Goal: Task Accomplishment & Management: Use online tool/utility

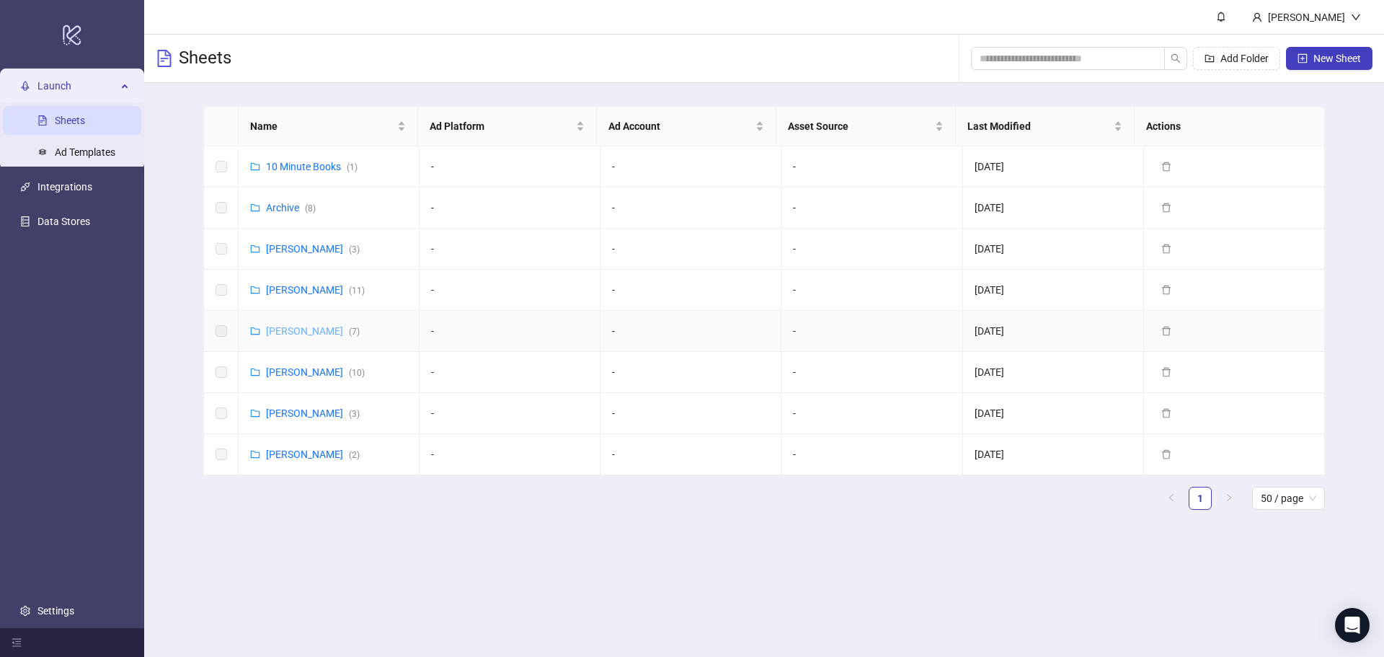
click at [322, 329] on link "[PERSON_NAME] ( 7 )" at bounding box center [313, 331] width 94 height 12
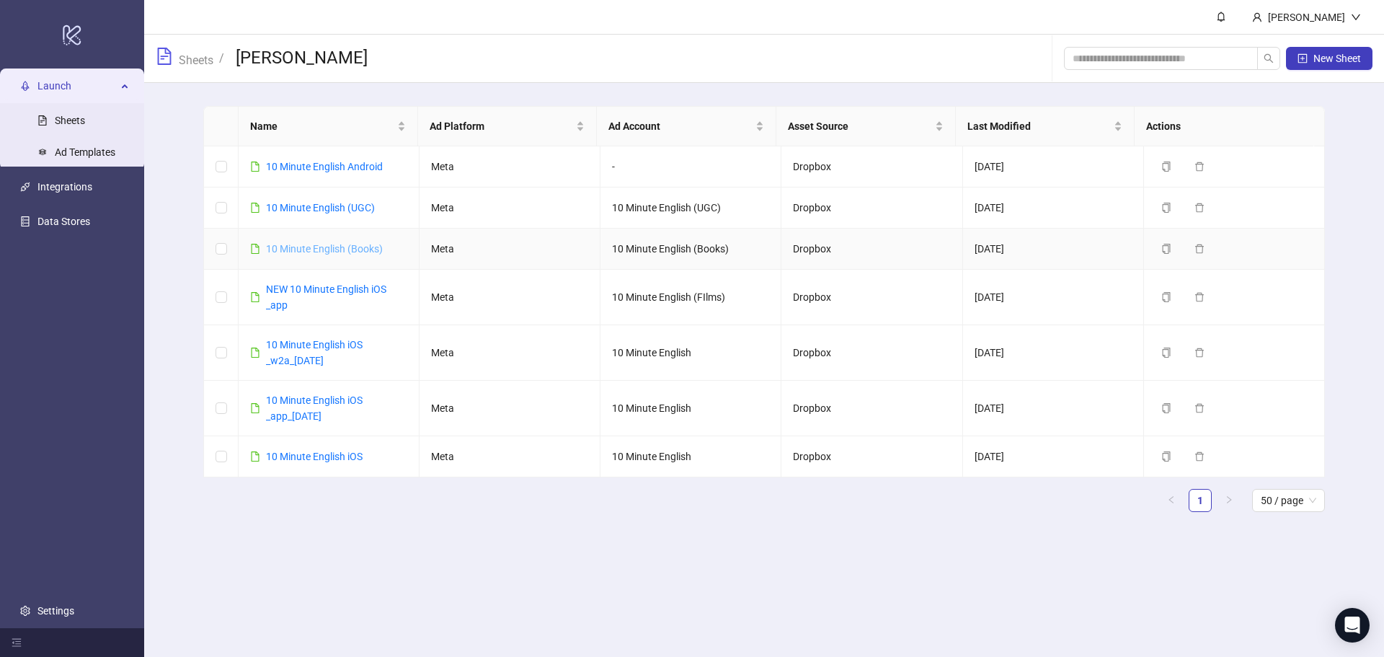
click at [338, 250] on link "10 Minute English (Books)" at bounding box center [324, 249] width 117 height 12
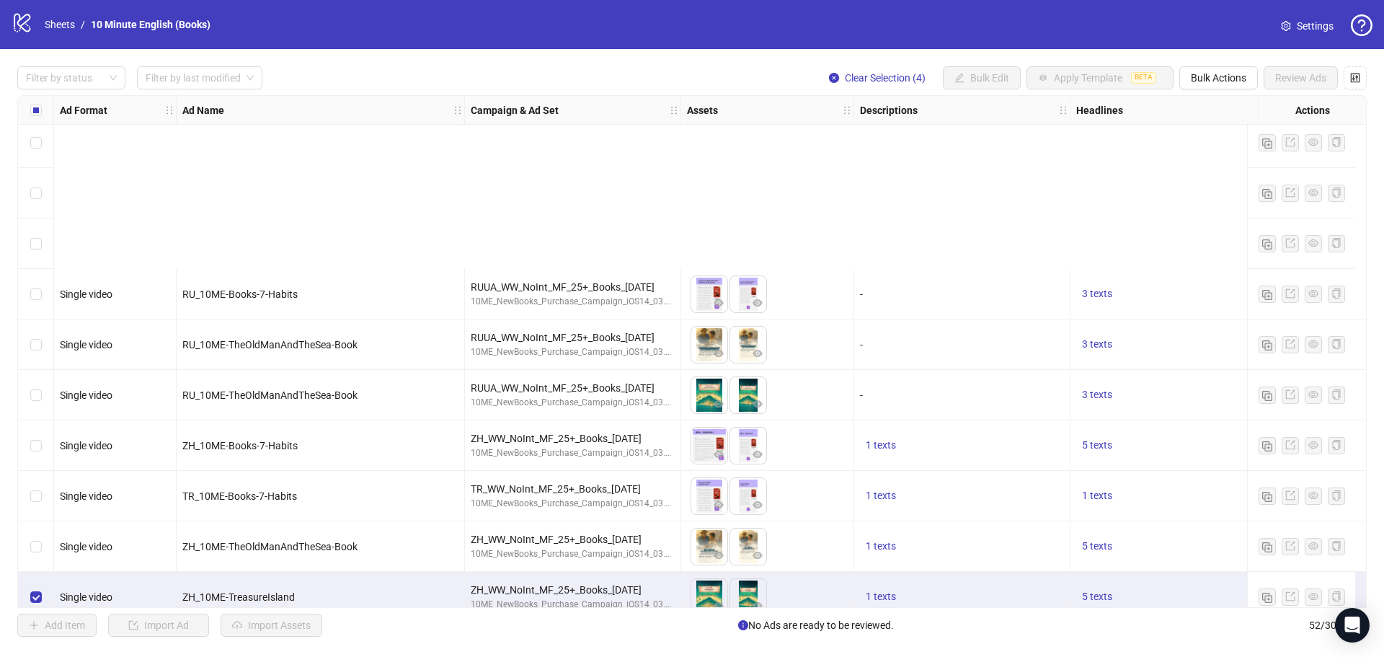
scroll to position [2147, 0]
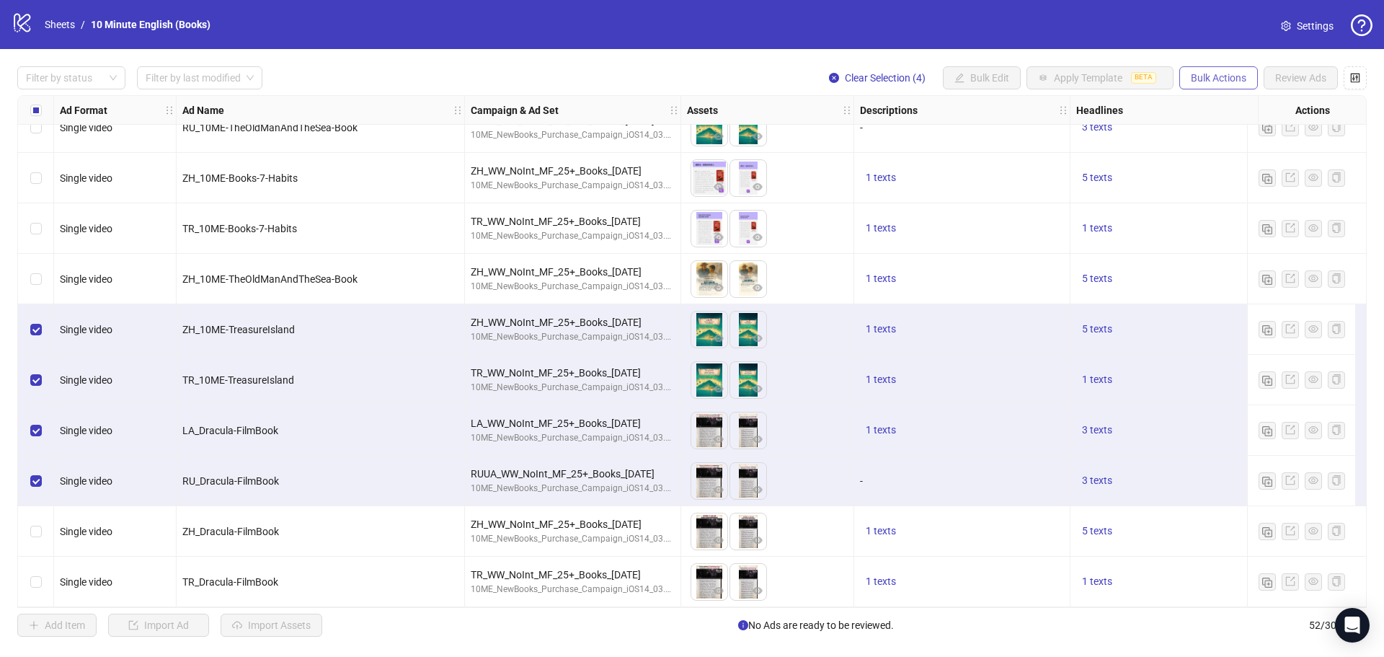
click at [1223, 82] on span "Bulk Actions" at bounding box center [1218, 78] width 55 height 12
click at [1233, 131] on span "Duplicate" at bounding box center [1238, 131] width 99 height 16
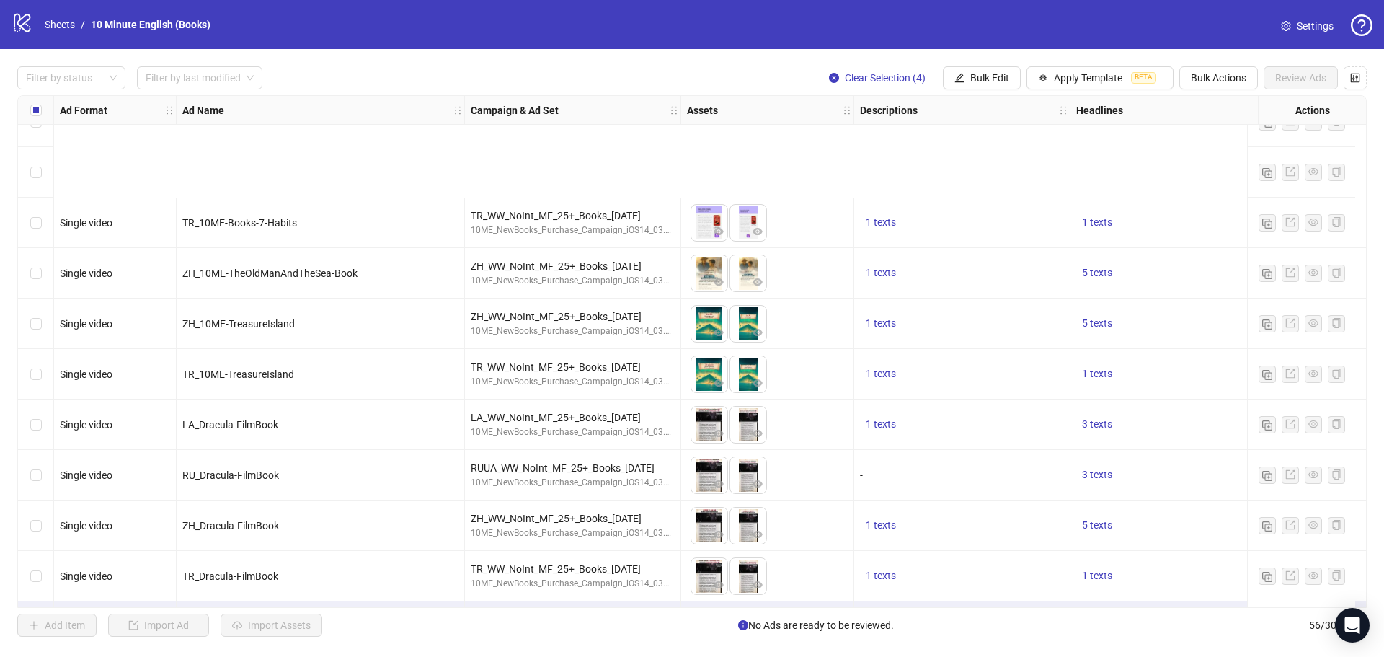
scroll to position [2349, 0]
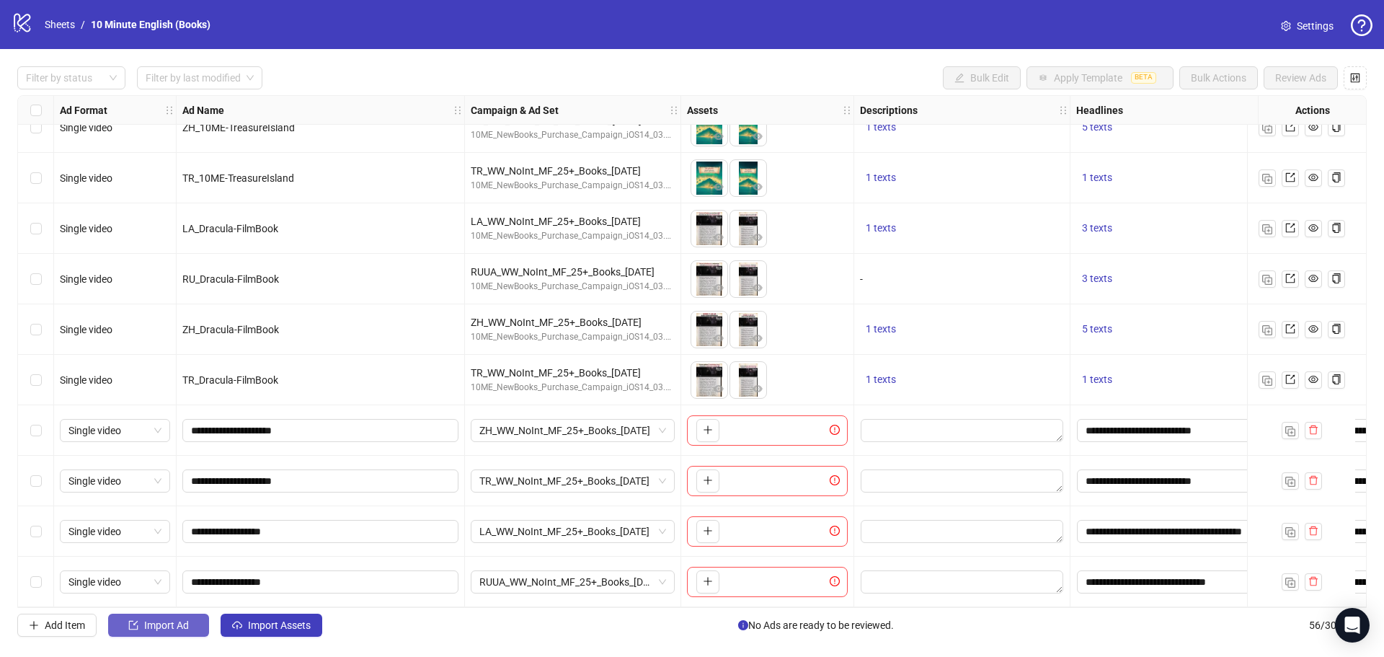
click at [145, 626] on span "Import Ad" at bounding box center [166, 625] width 45 height 12
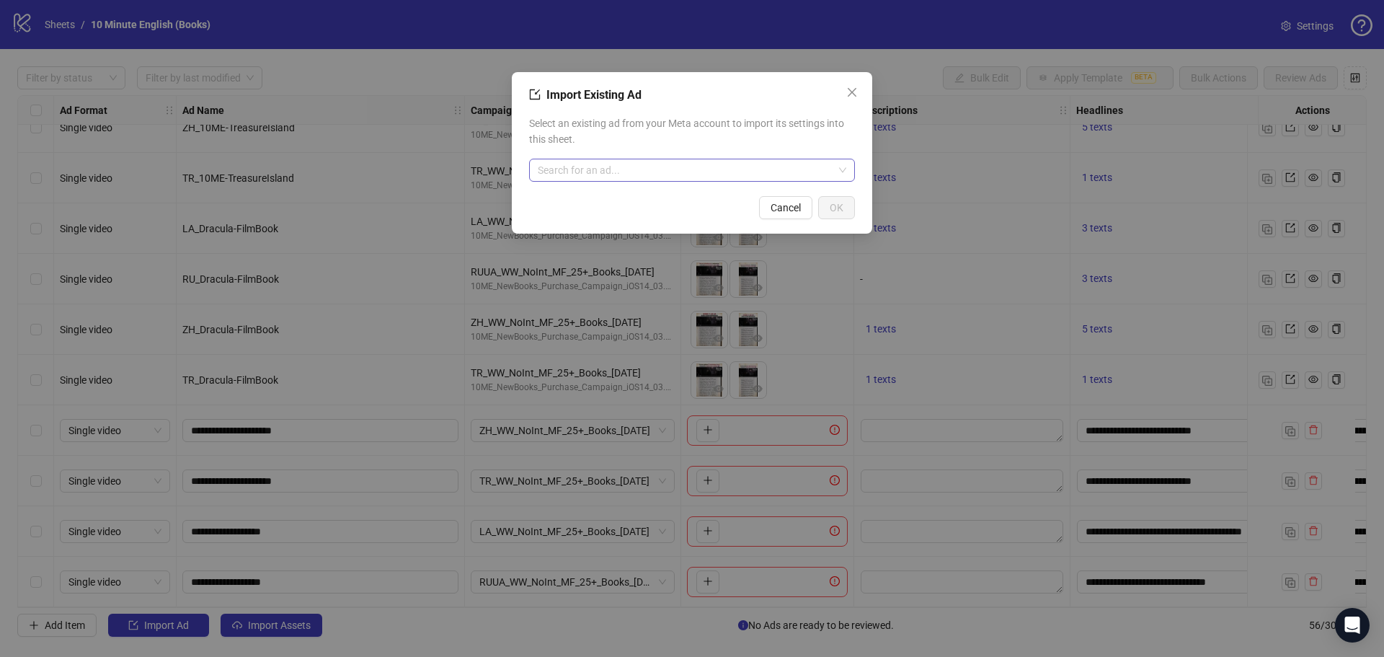
click at [618, 172] on input "search" at bounding box center [685, 170] width 295 height 22
click at [620, 179] on input "**" at bounding box center [685, 170] width 295 height 22
type input "**"
click at [713, 176] on input "search" at bounding box center [685, 170] width 295 height 22
click at [602, 167] on input "search" at bounding box center [685, 170] width 295 height 22
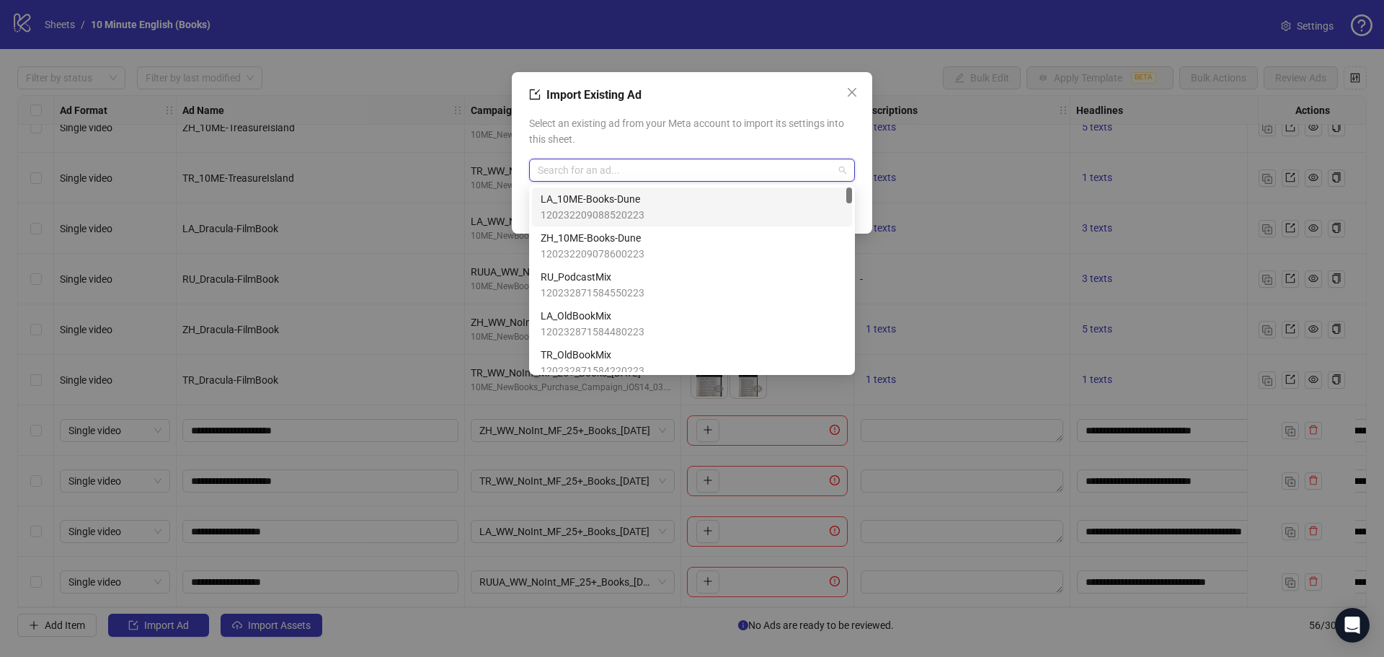
click at [613, 200] on span "LA_10ME-Books-Dune" at bounding box center [593, 199] width 104 height 16
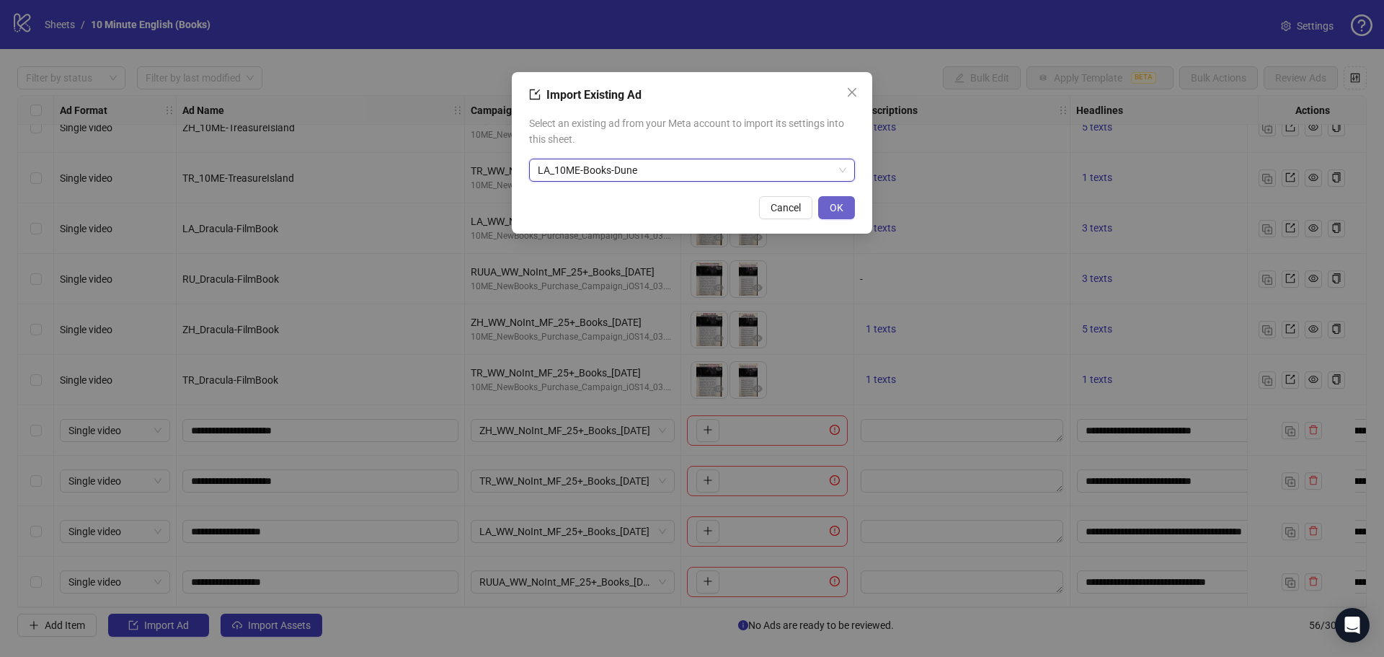
click at [842, 200] on button "OK" at bounding box center [836, 207] width 37 height 23
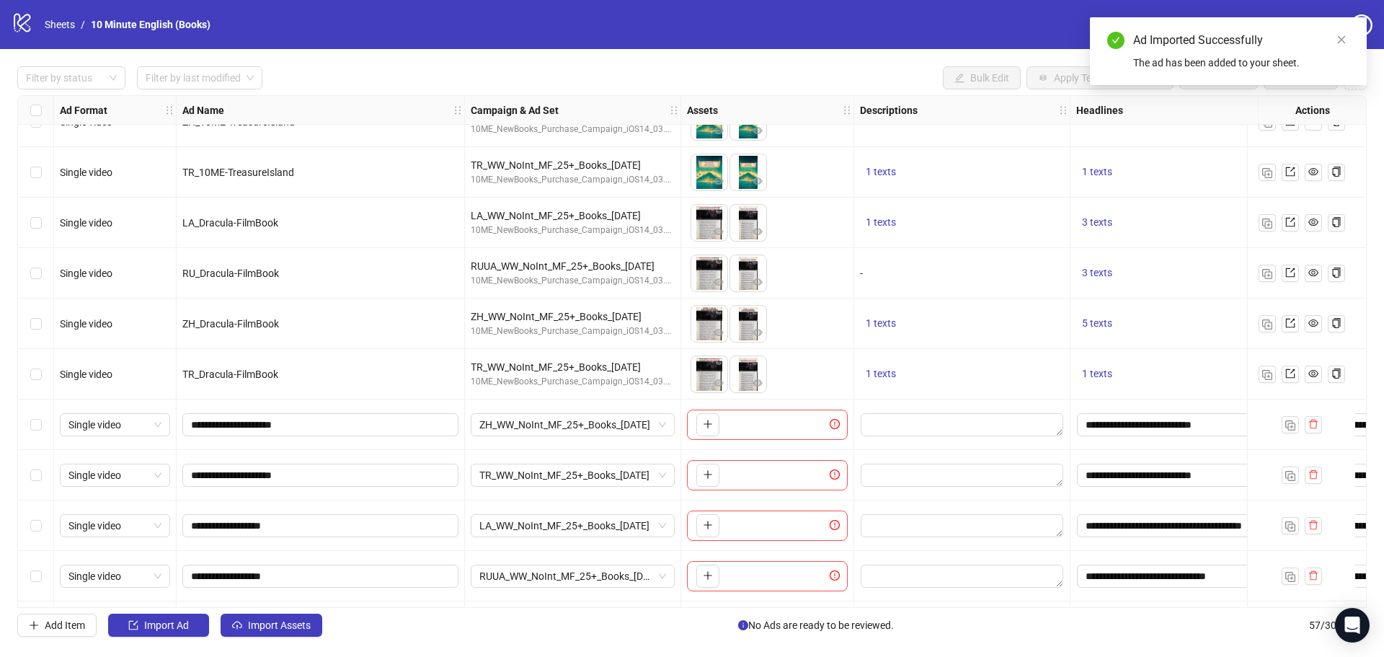
scroll to position [2399, 0]
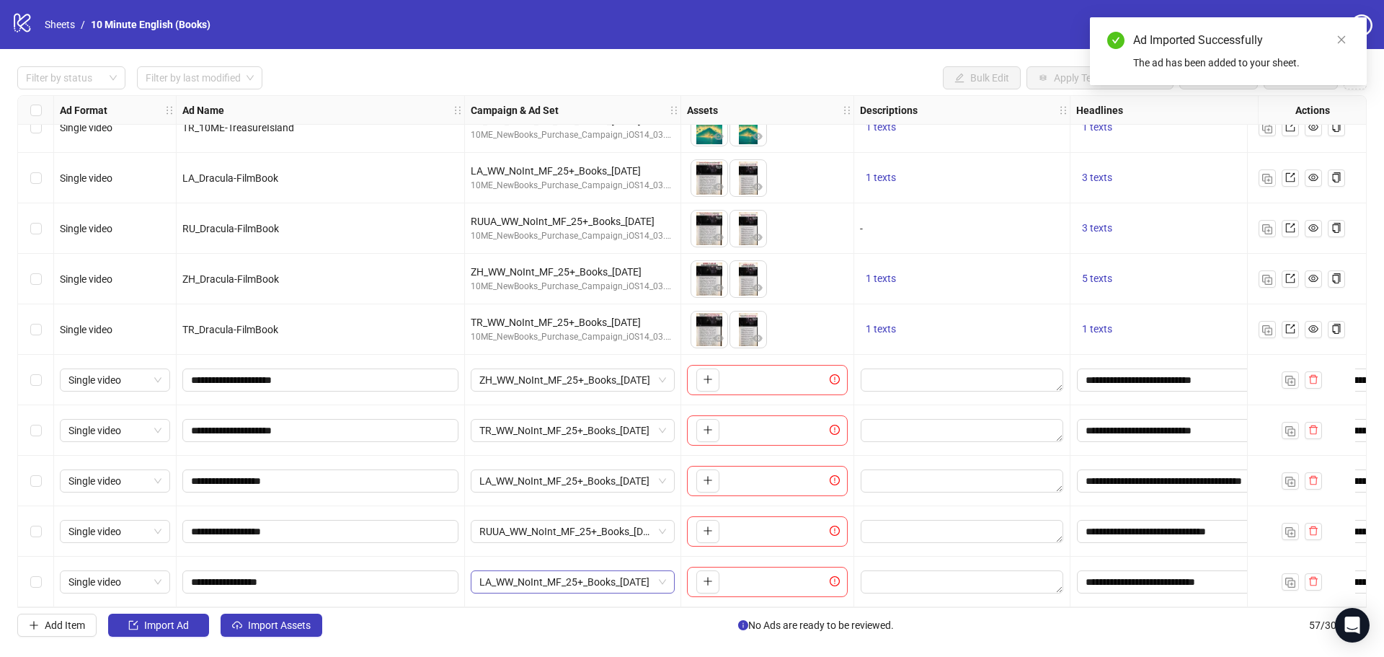
click at [538, 575] on span "LA_WW_NoInt_MF_25+_Books_[DATE]" at bounding box center [572, 582] width 187 height 22
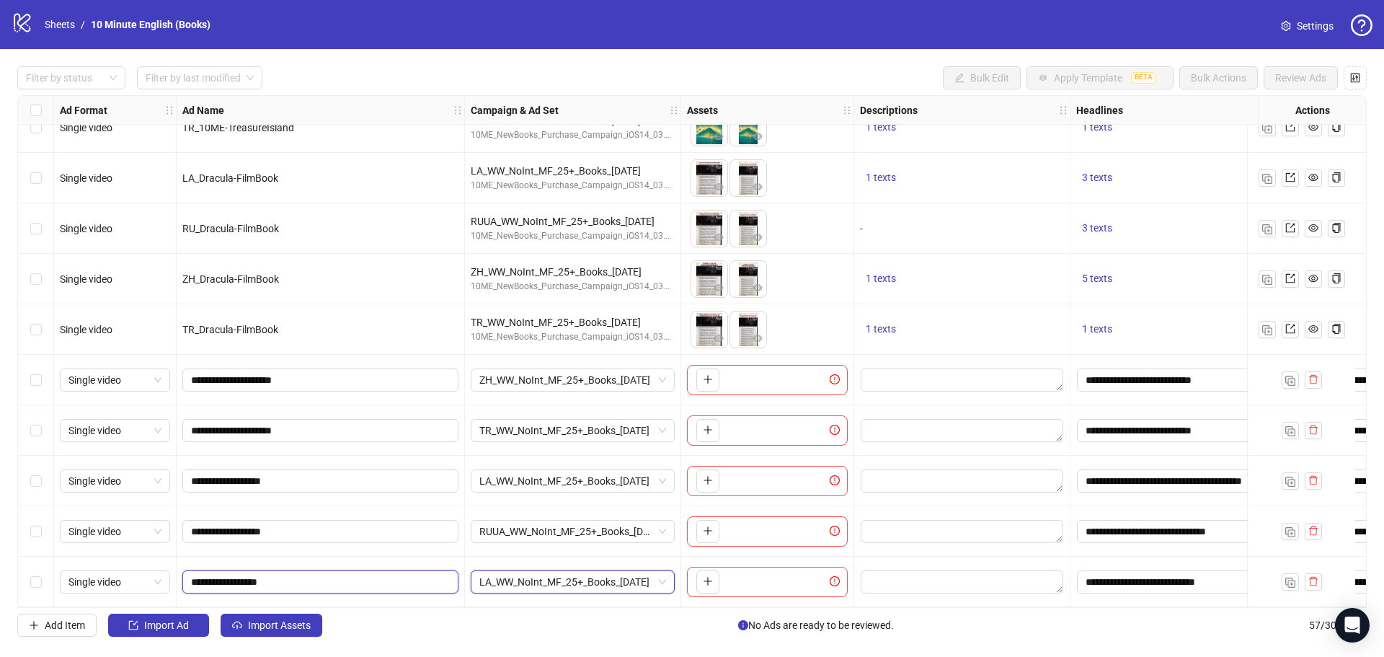
click at [318, 578] on input "**********" at bounding box center [319, 582] width 256 height 16
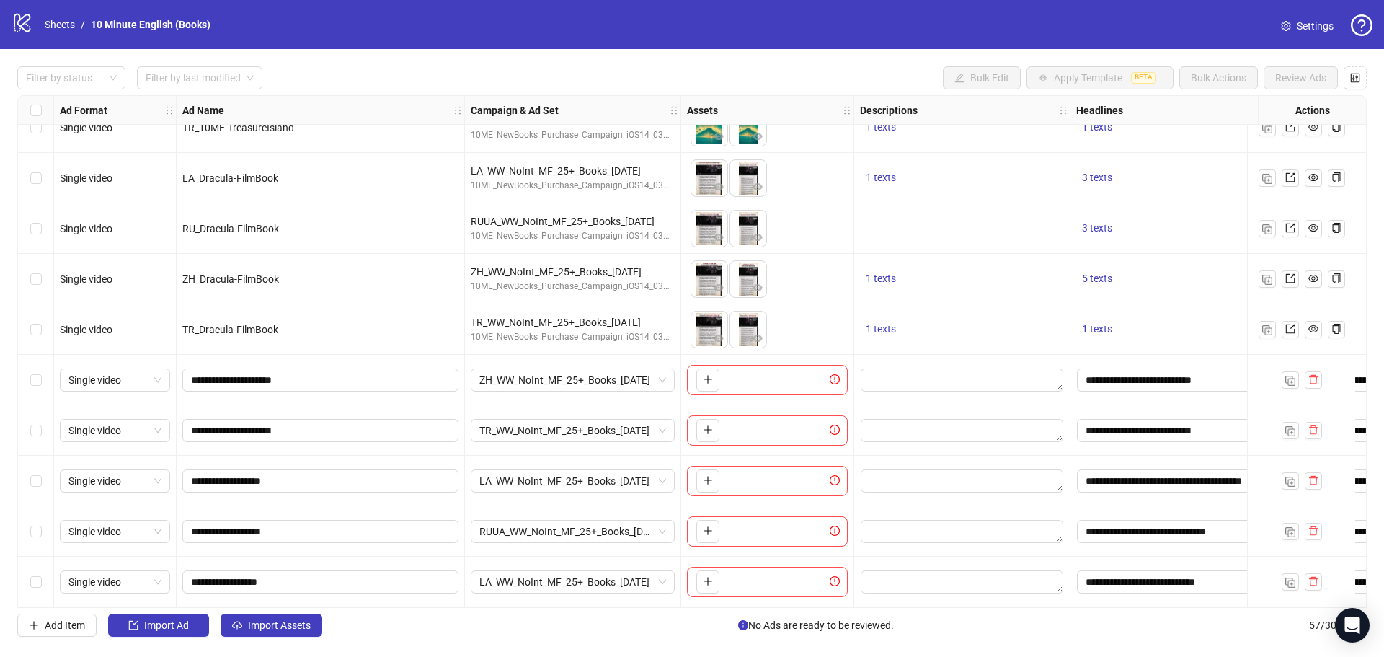
click at [890, 601] on div at bounding box center [962, 581] width 216 height 50
click at [1321, 575] on button "button" at bounding box center [1312, 581] width 17 height 17
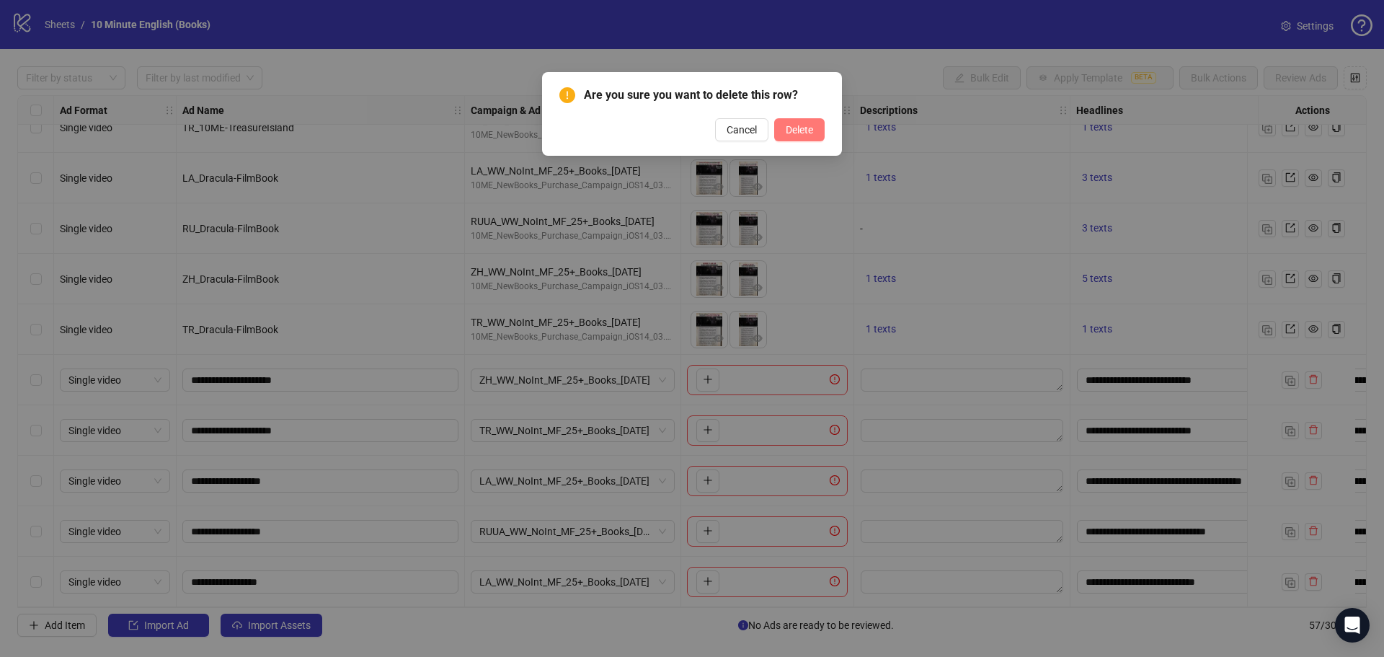
click at [783, 120] on button "Delete" at bounding box center [799, 129] width 50 height 23
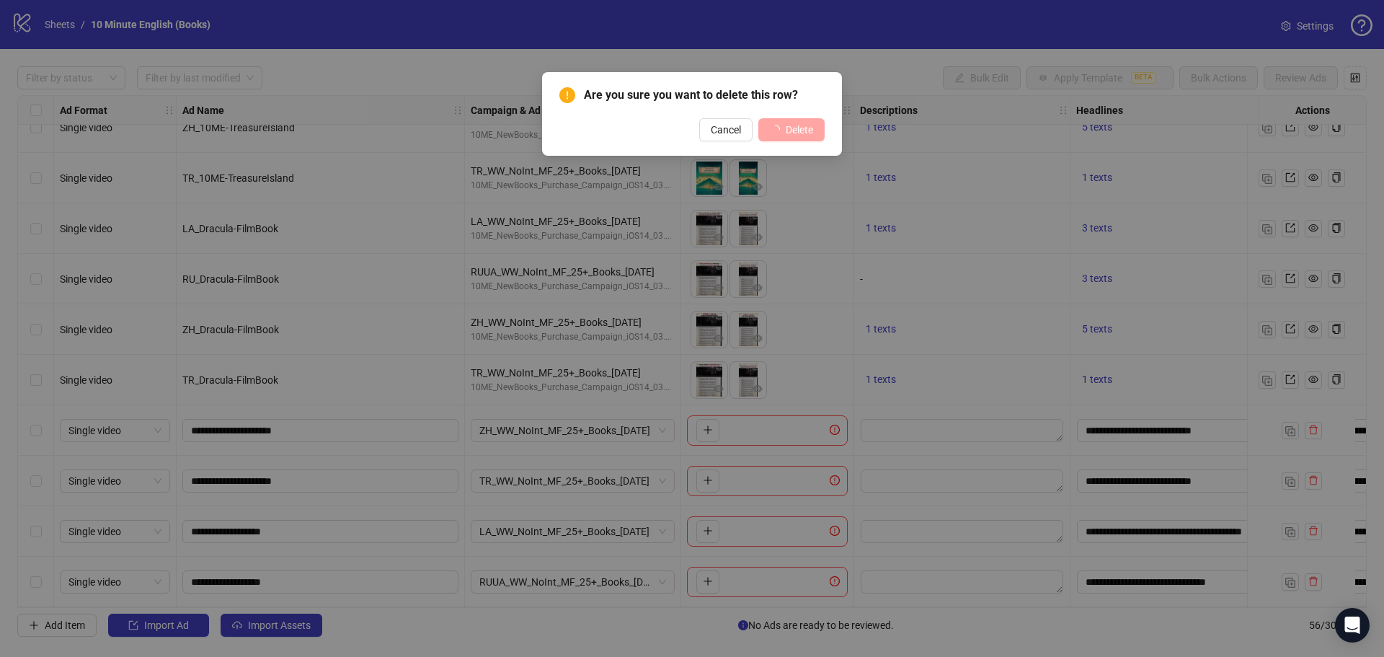
scroll to position [2349, 0]
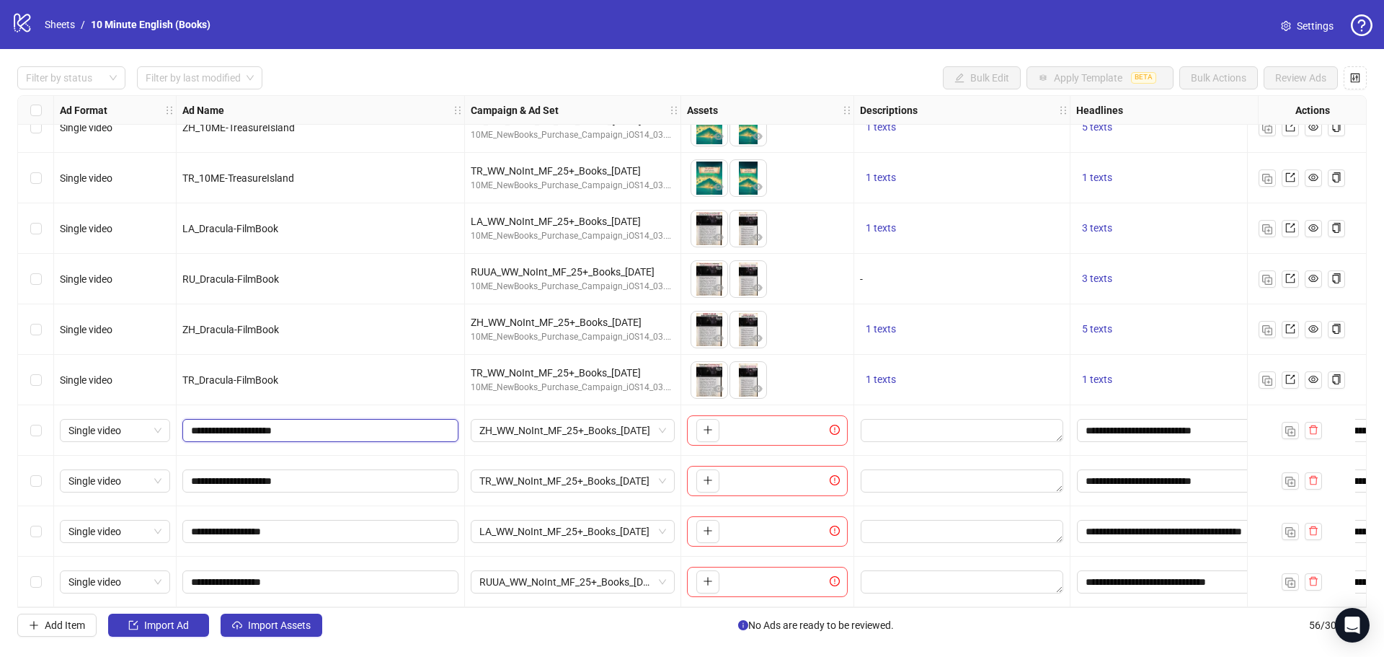
drag, startPoint x: 208, startPoint y: 424, endPoint x: 340, endPoint y: 432, distance: 132.1
click at [340, 432] on input "**********" at bounding box center [319, 430] width 256 height 16
paste input "text"
type input "**********"
drag, startPoint x: 208, startPoint y: 473, endPoint x: 388, endPoint y: 486, distance: 180.6
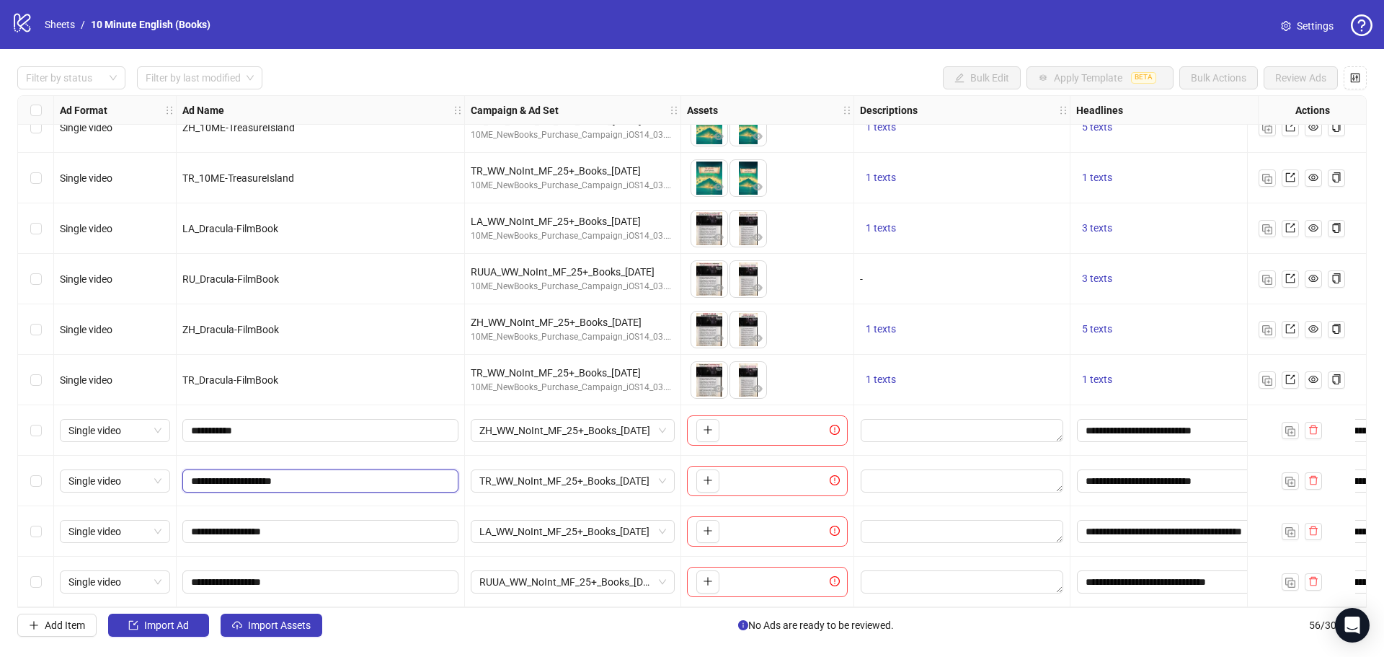
click at [388, 486] on span "**********" at bounding box center [320, 480] width 276 height 23
paste input "text"
type input "**********"
drag, startPoint x: 208, startPoint y: 528, endPoint x: 352, endPoint y: 538, distance: 144.5
click at [352, 538] on div "**********" at bounding box center [321, 531] width 288 height 50
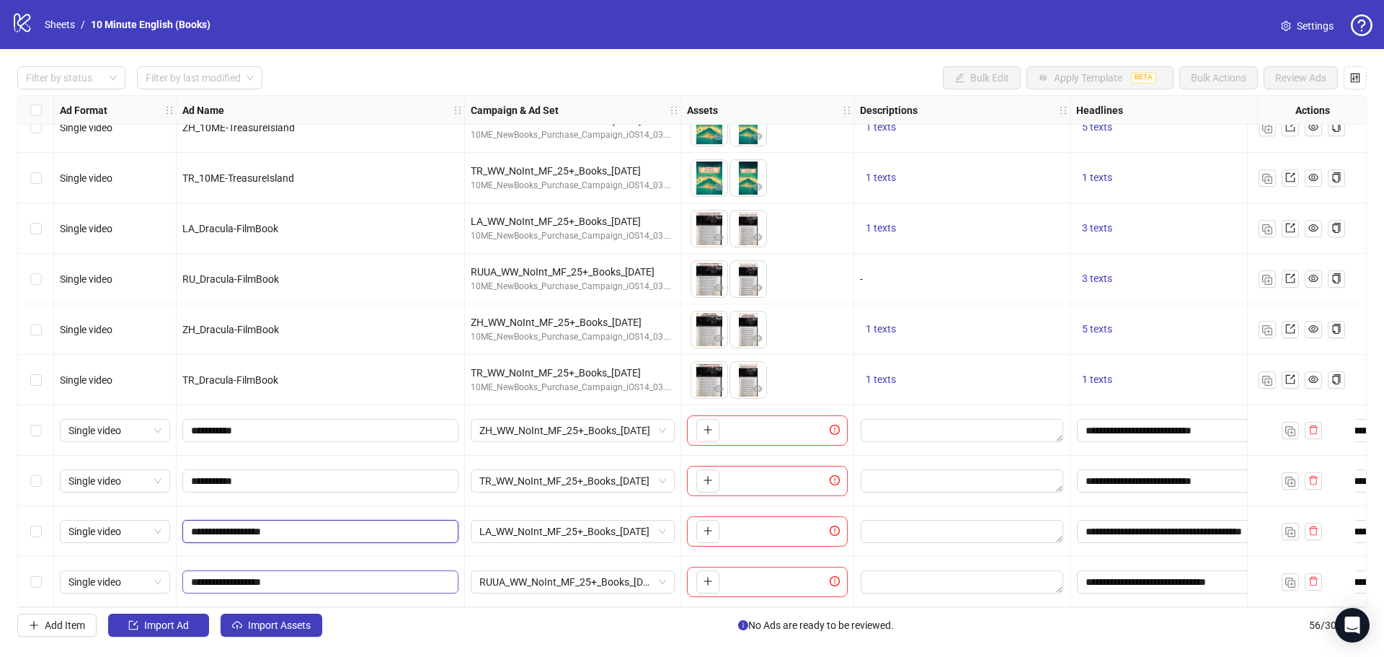
paste input "text"
type input "**********"
drag, startPoint x: 207, startPoint y: 579, endPoint x: 357, endPoint y: 578, distance: 149.9
click at [357, 578] on input "**********" at bounding box center [319, 582] width 256 height 16
paste input "text"
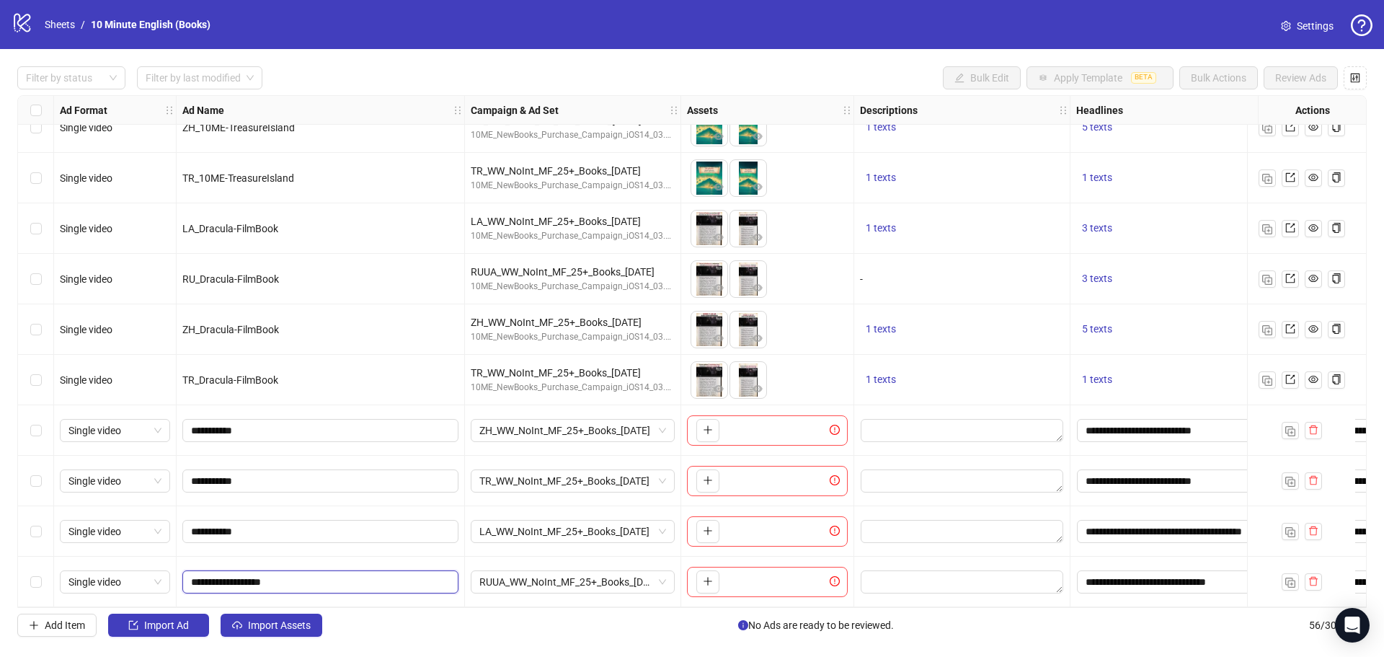
type input "**********"
click at [352, 556] on div "**********" at bounding box center [321, 581] width 288 height 50
click at [711, 430] on span "button" at bounding box center [708, 430] width 10 height 12
drag, startPoint x: 743, startPoint y: 435, endPoint x: 711, endPoint y: 434, distance: 32.5
click at [711, 434] on body "logo/logo-mobile Sheets / 10 Minute English (Books) Settings Filter by status F…" at bounding box center [692, 328] width 1384 height 657
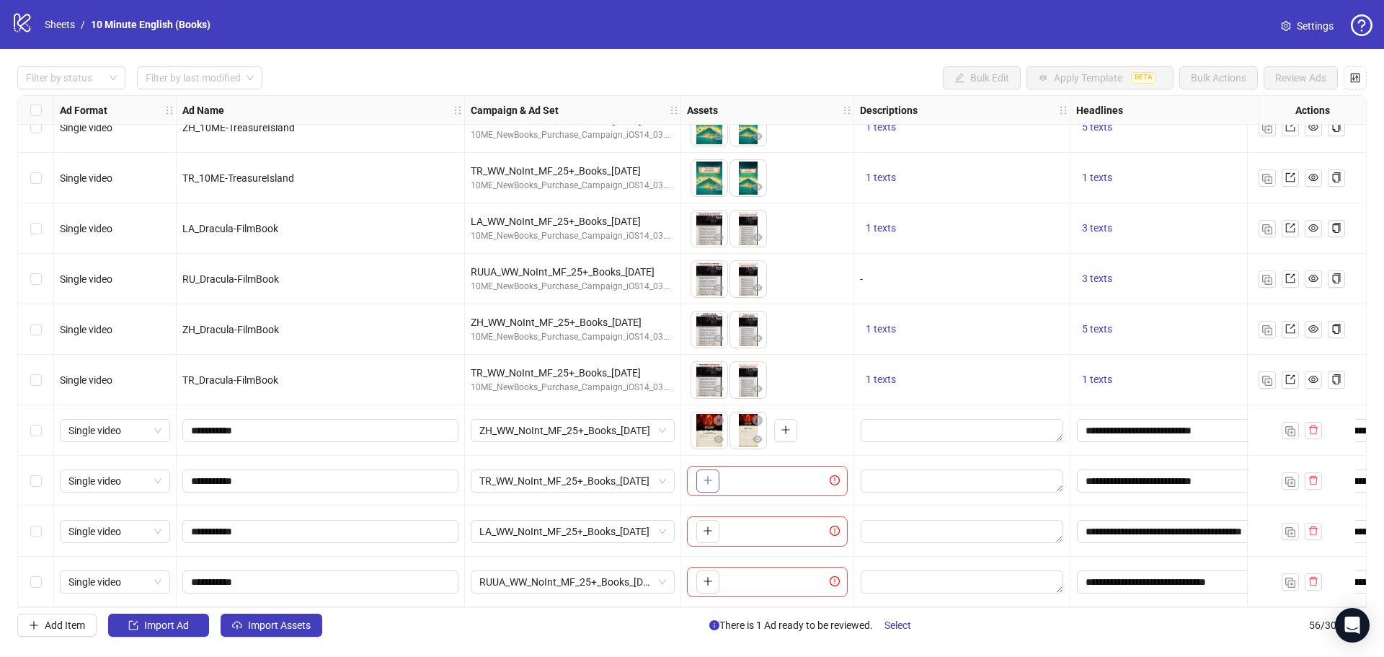
click at [710, 475] on icon "plus" at bounding box center [708, 480] width 10 height 10
click at [711, 525] on icon "plus" at bounding box center [708, 530] width 10 height 10
click at [712, 577] on icon "plus" at bounding box center [708, 581] width 10 height 10
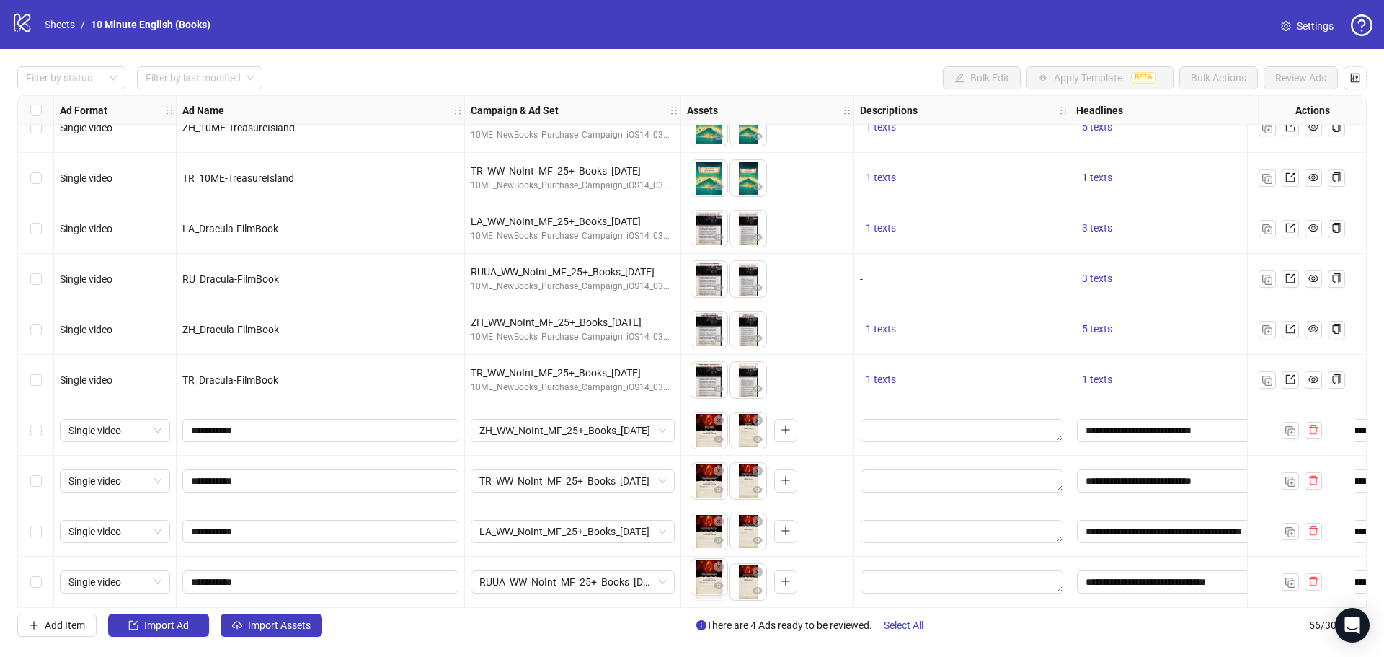
drag, startPoint x: 741, startPoint y: 579, endPoint x: 691, endPoint y: 574, distance: 50.0
click at [688, 574] on body "logo/logo-mobile Sheets / 10 Minute English (Books) Settings Filter by status F…" at bounding box center [692, 328] width 1384 height 657
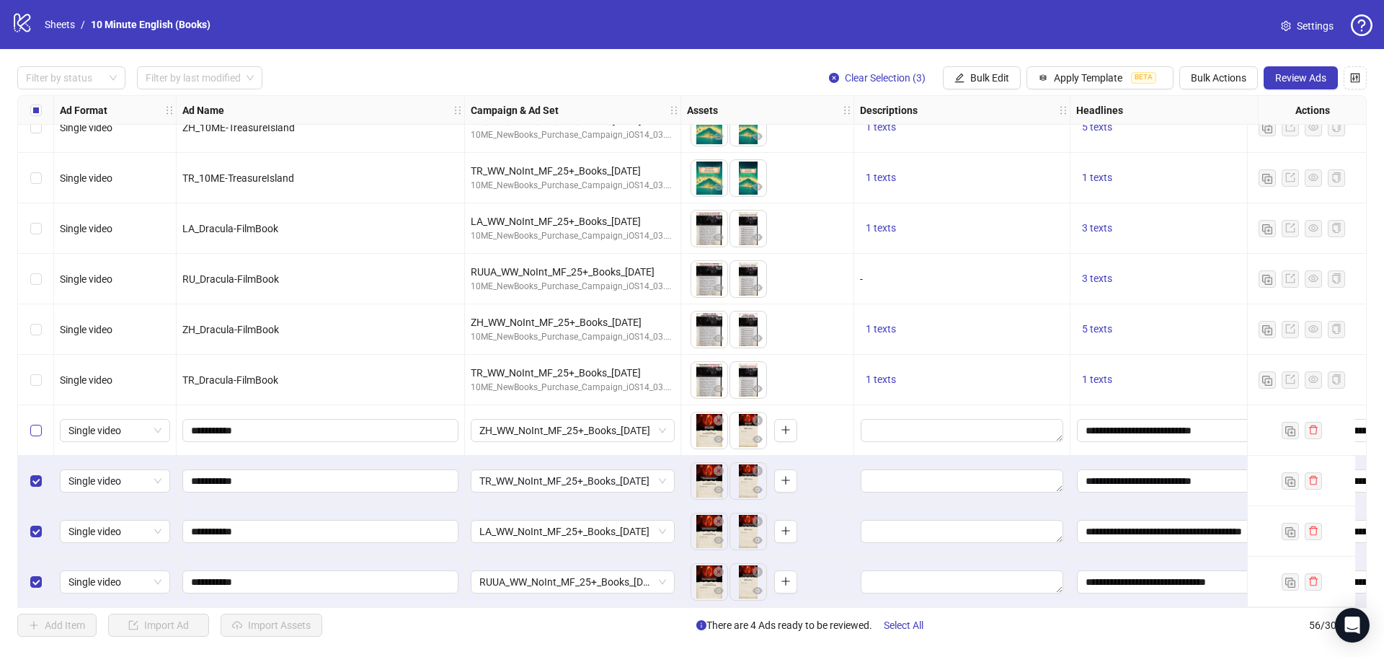
click at [40, 432] on label "Select row 53" at bounding box center [36, 430] width 12 height 16
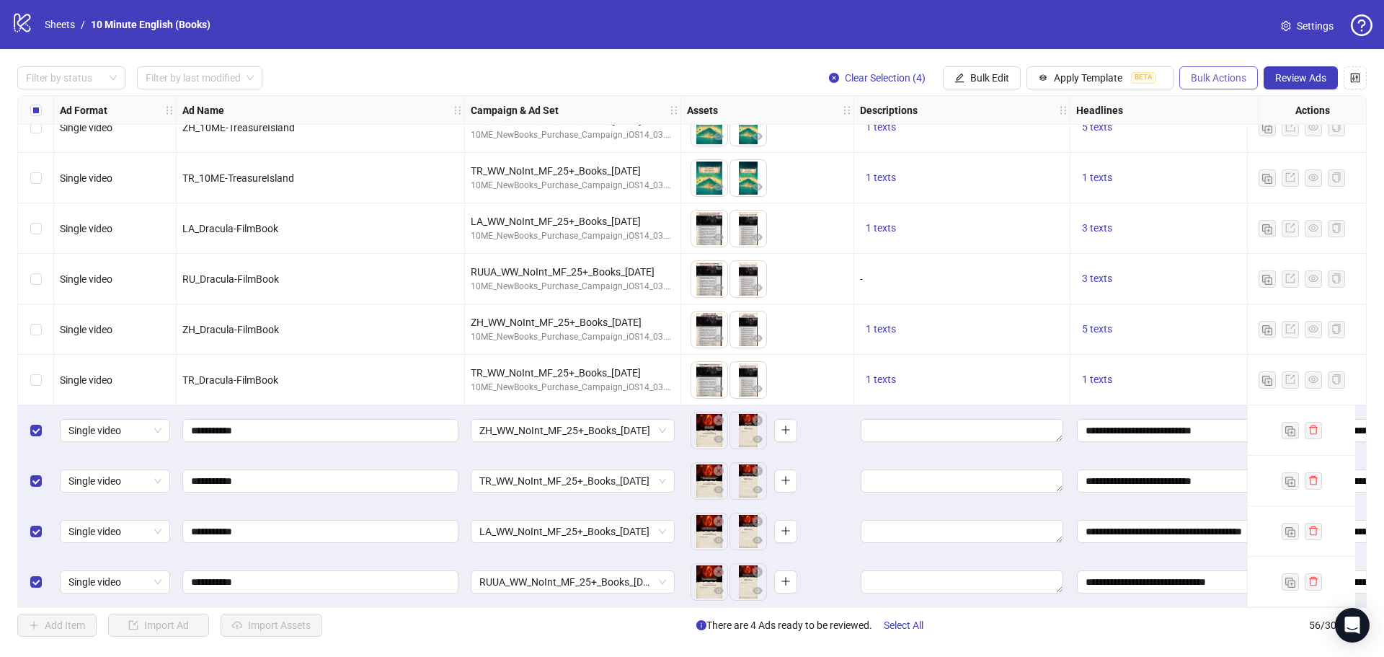
click at [1232, 84] on span "Bulk Actions" at bounding box center [1218, 78] width 55 height 12
click at [1253, 157] on span "Duplicate with assets" at bounding box center [1238, 154] width 99 height 16
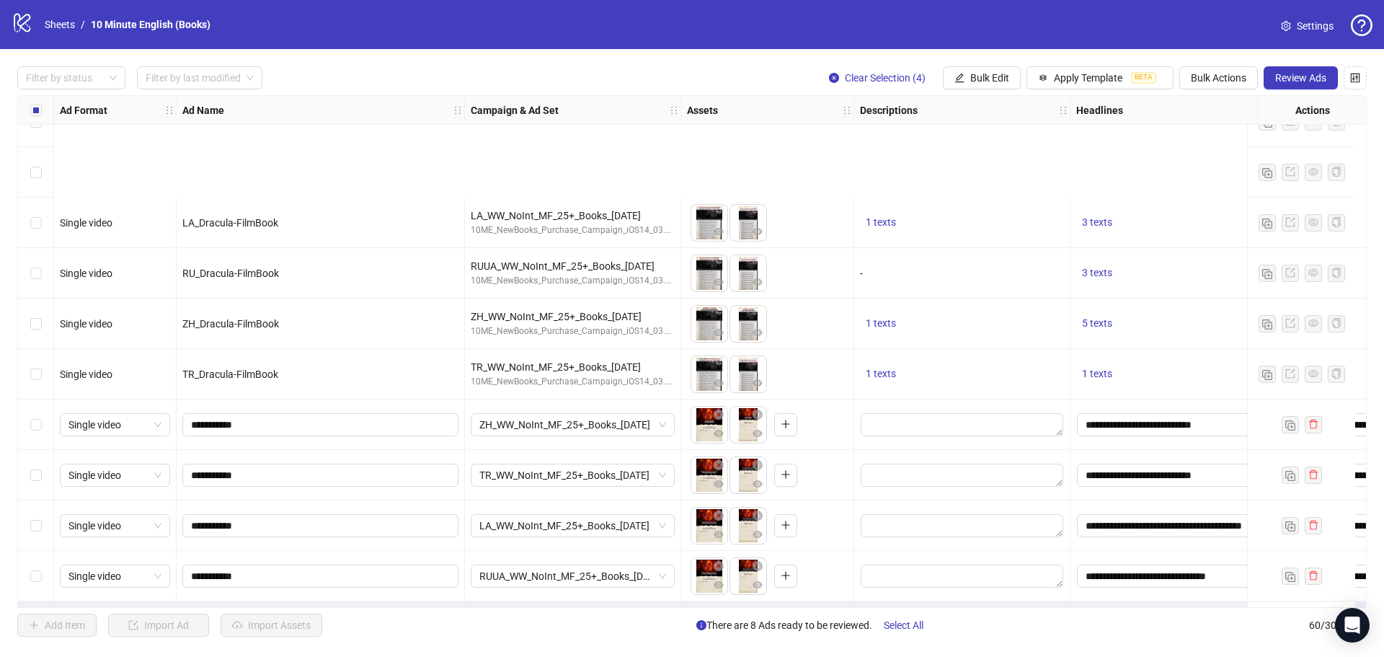
scroll to position [2550, 0]
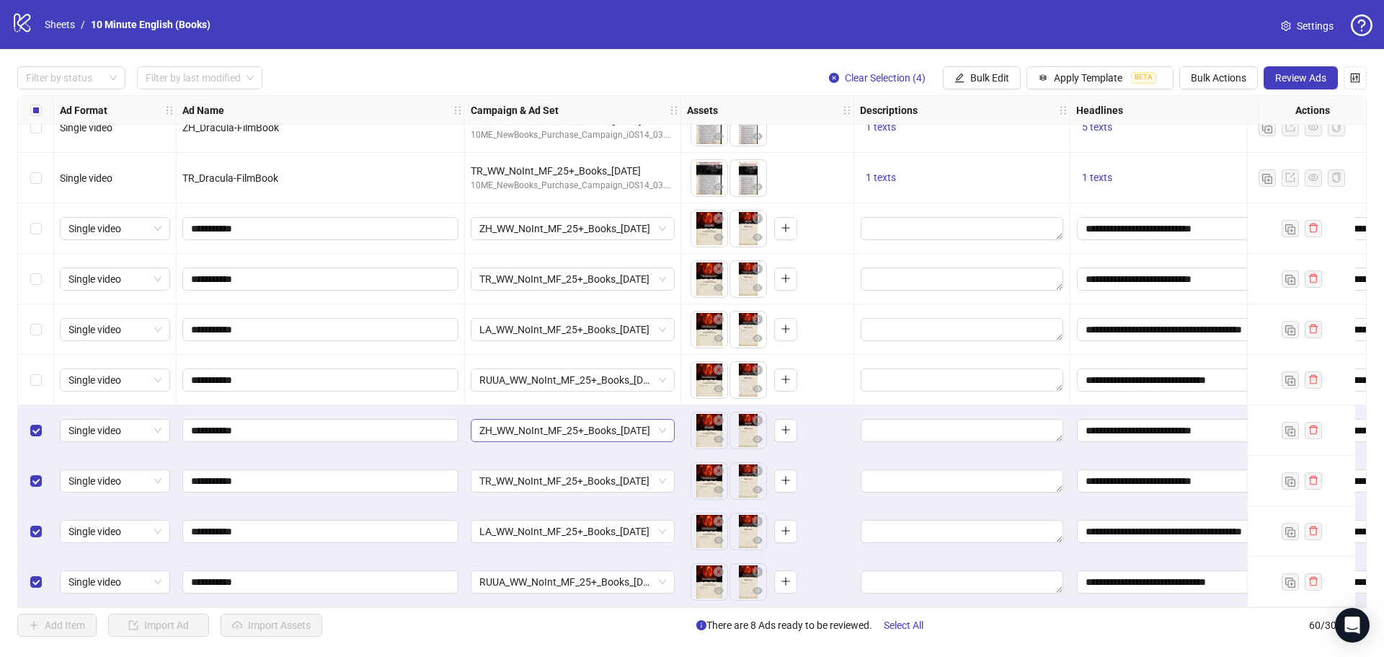
click at [638, 424] on span "ZH_WW_NoInt_MF_25+_Books_[DATE]" at bounding box center [572, 430] width 187 height 22
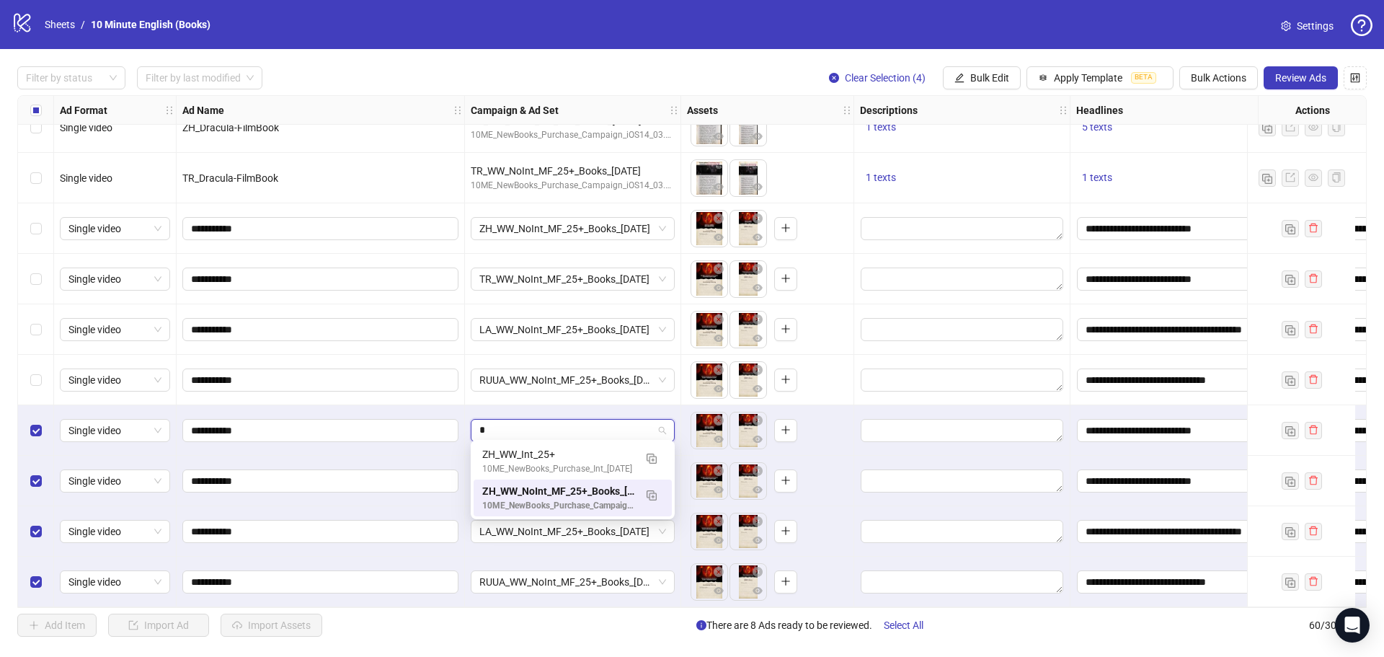
scroll to position [0, 0]
type input "***"
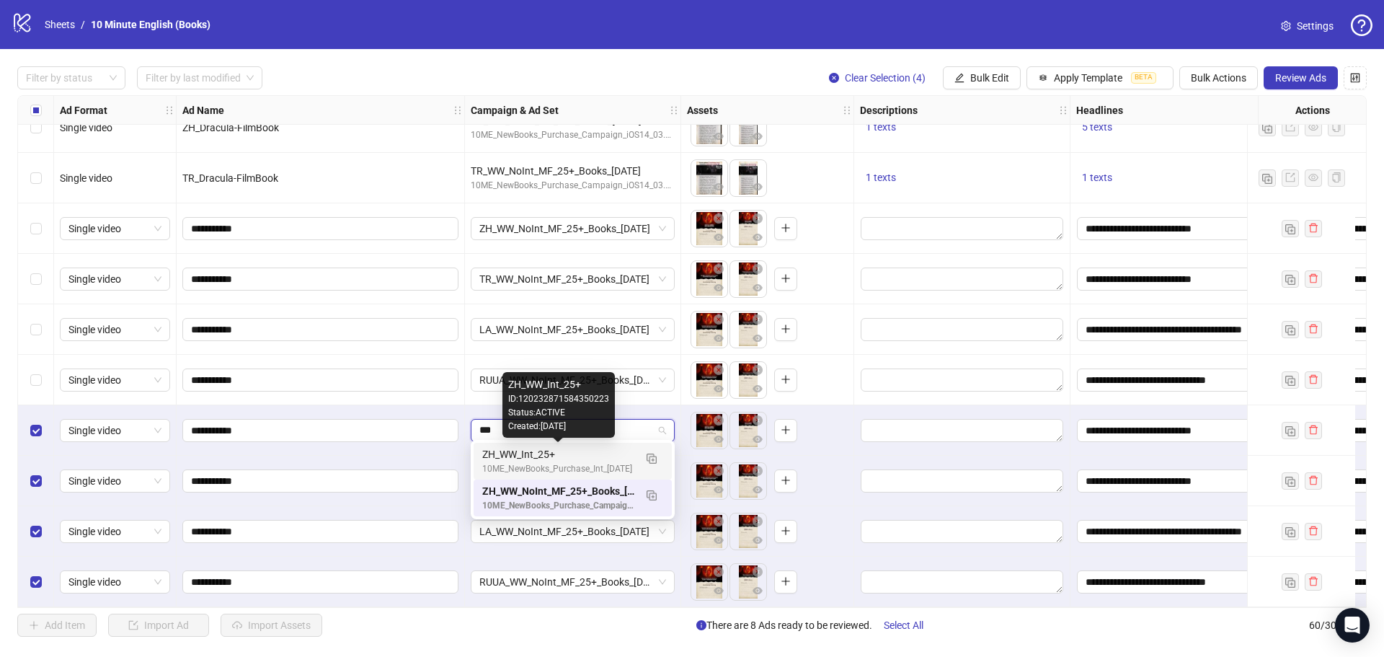
click at [593, 455] on div "ZH_WW_Int_25+" at bounding box center [558, 454] width 152 height 16
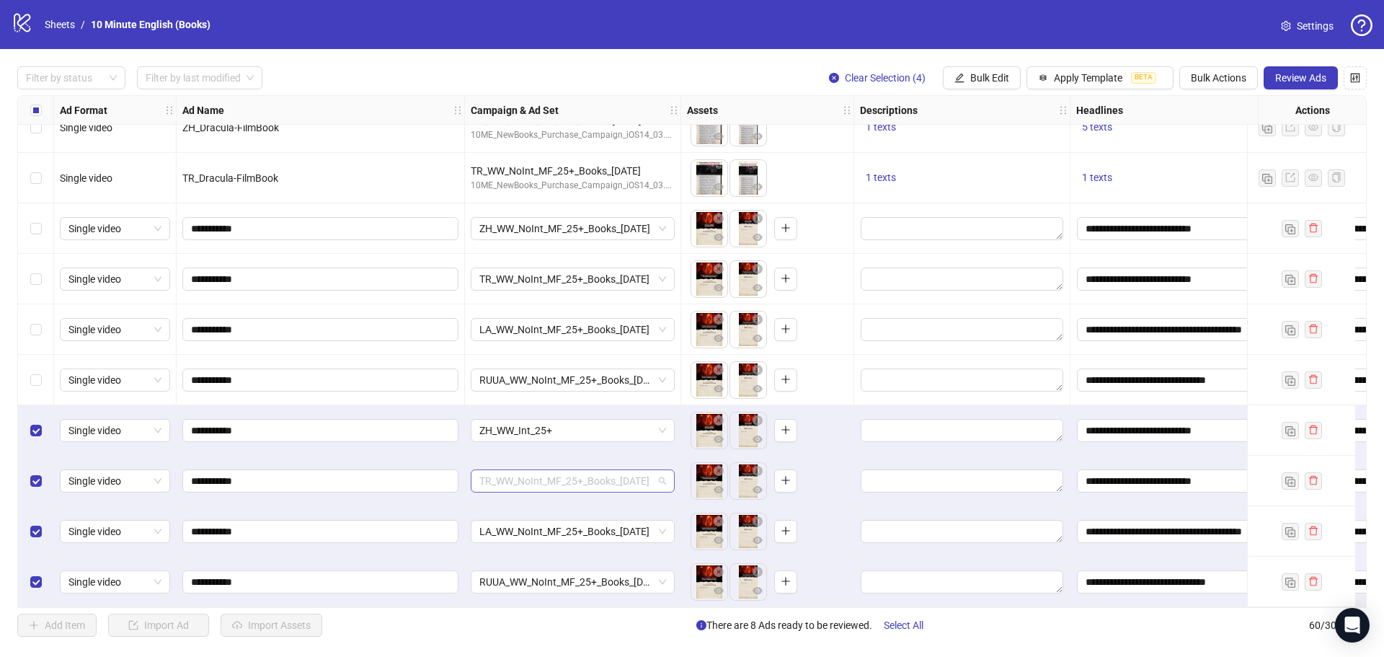
click at [583, 477] on span "TR_WW_NoInt_MF_25+_Books_[DATE]" at bounding box center [572, 481] width 187 height 22
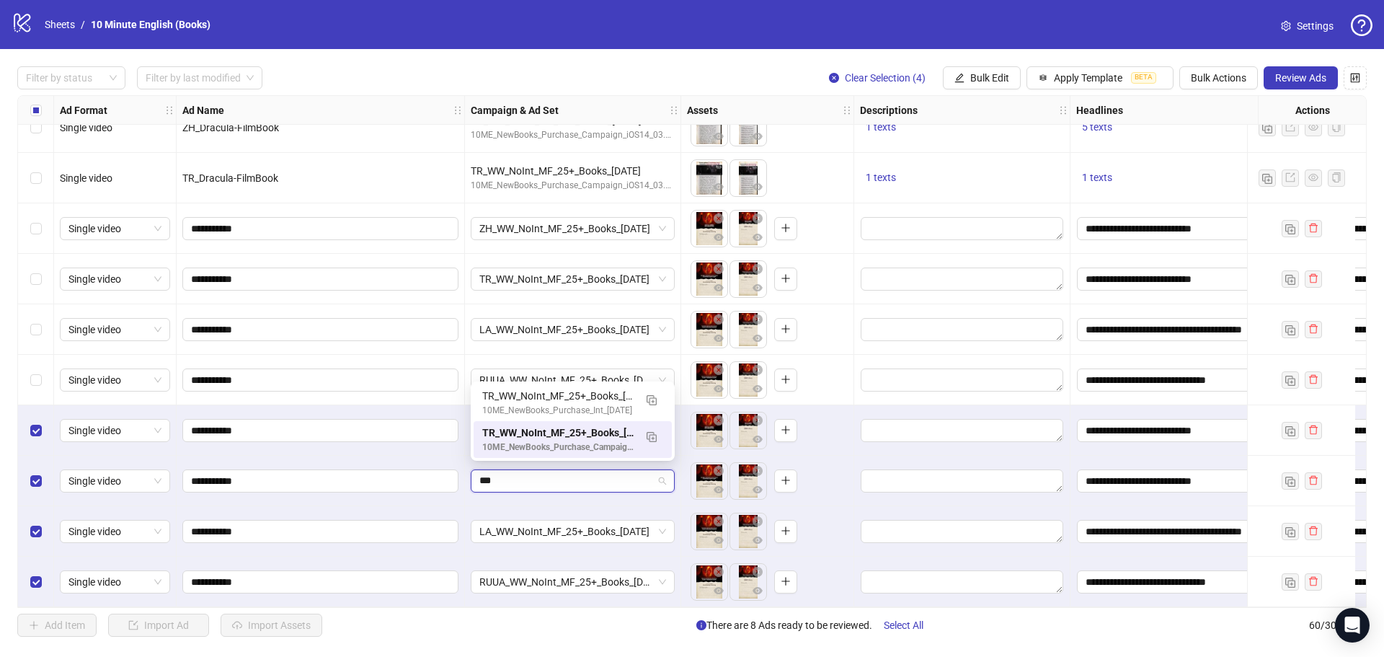
type input "***"
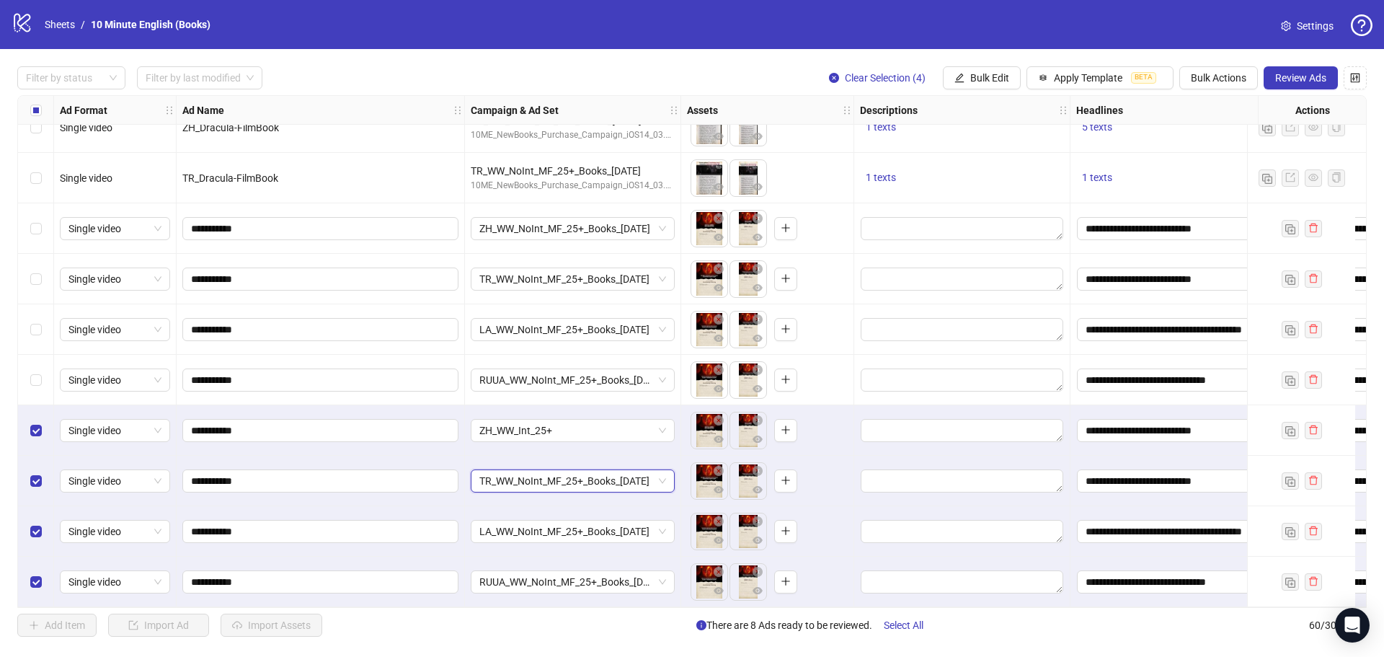
click at [564, 475] on span "TR_WW_NoInt_MF_25+_Books_[DATE]" at bounding box center [572, 481] width 187 height 22
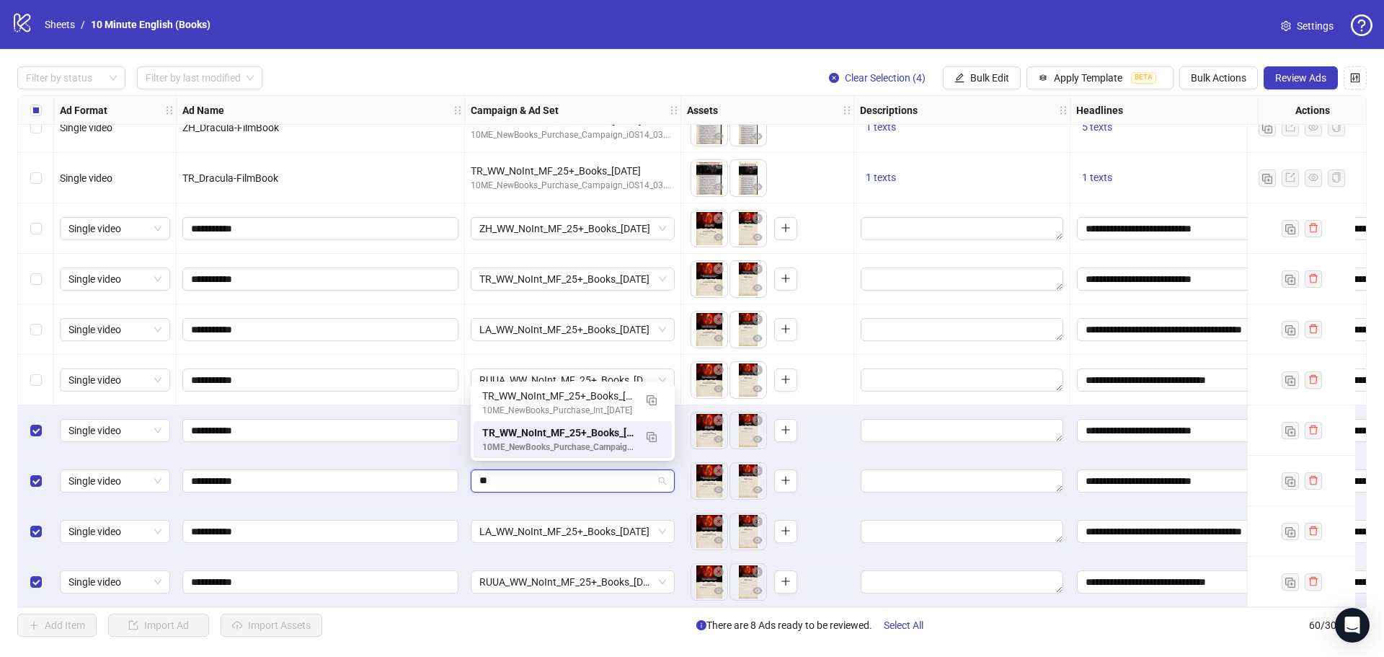
type input "***"
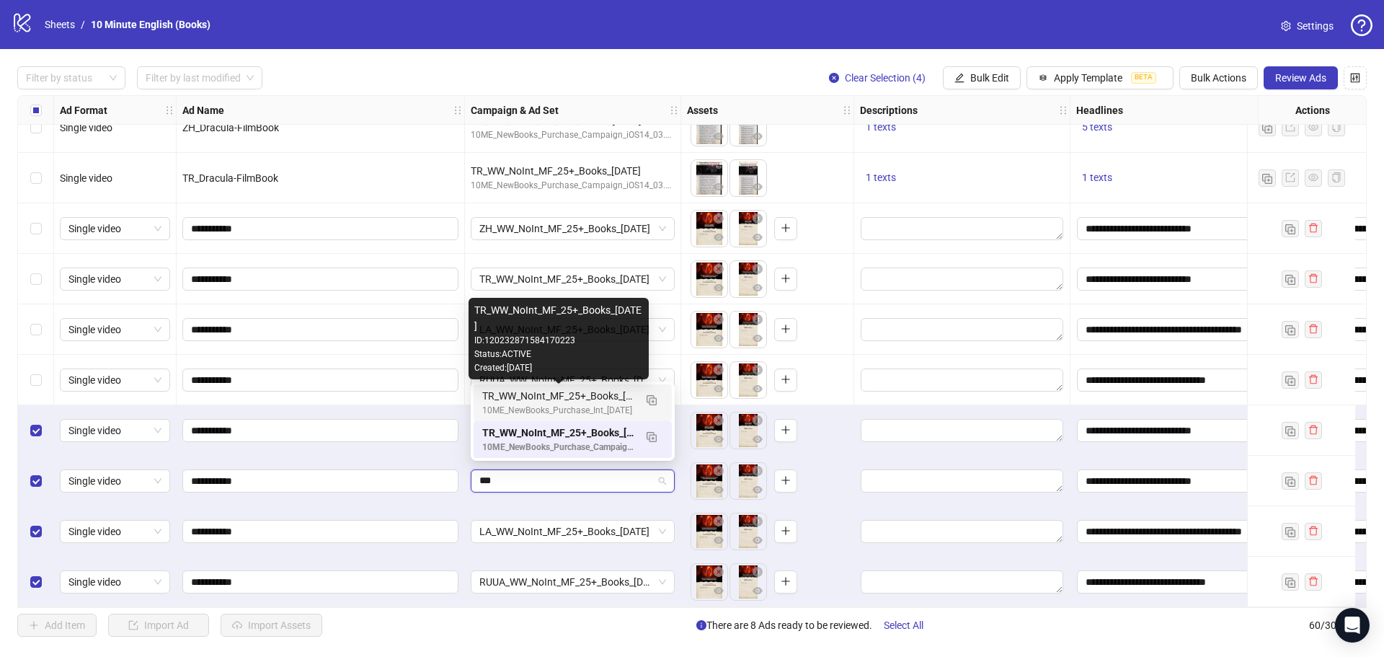
click at [587, 403] on div "TR_WW_NoInt_MF_25+_Books_[DATE]" at bounding box center [558, 396] width 152 height 16
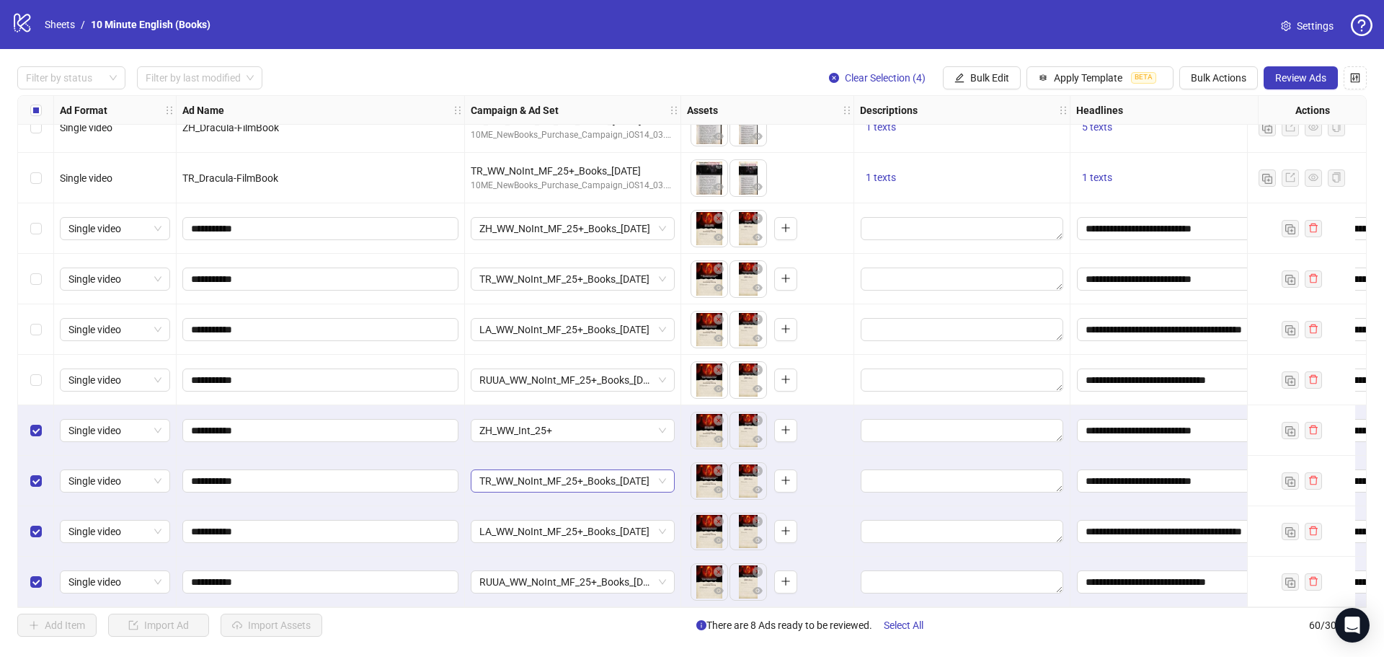
click at [593, 481] on span "TR_WW_NoInt_MF_25+_Books_[DATE]" at bounding box center [572, 481] width 187 height 22
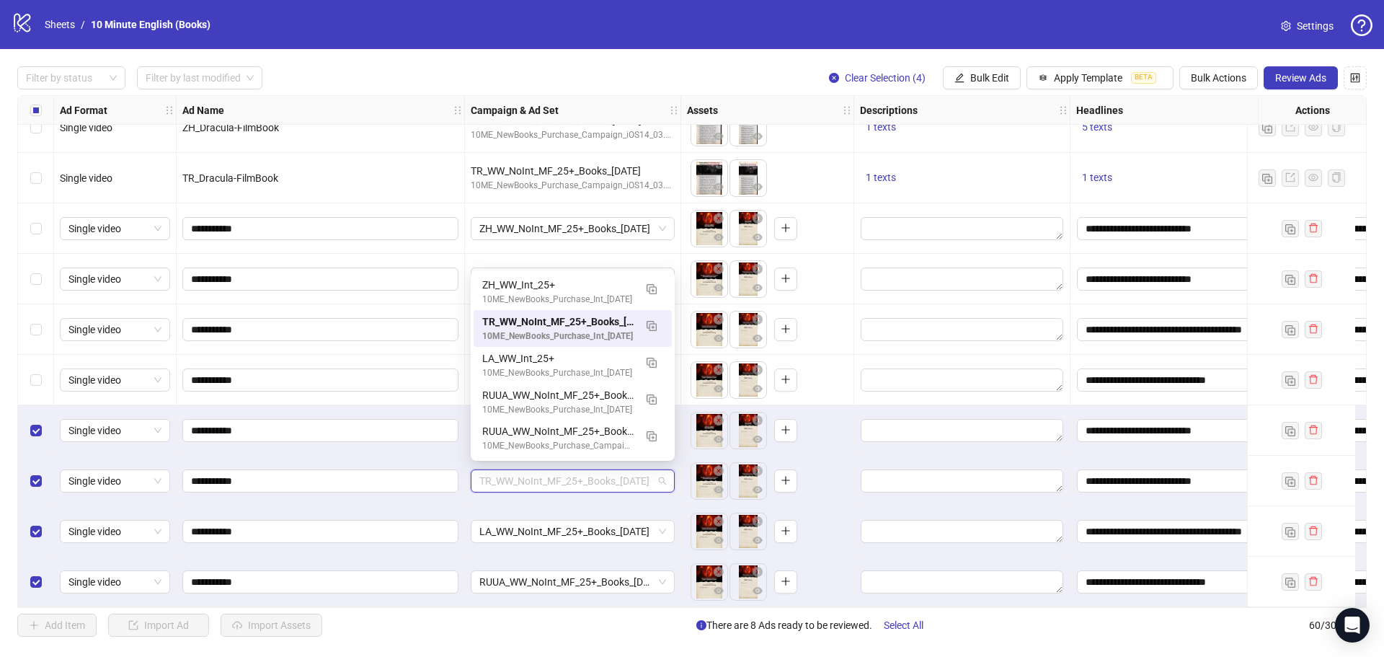
click at [588, 507] on div "LA_WW_NoInt_MF_25+_Books_[DATE]" at bounding box center [573, 531] width 216 height 50
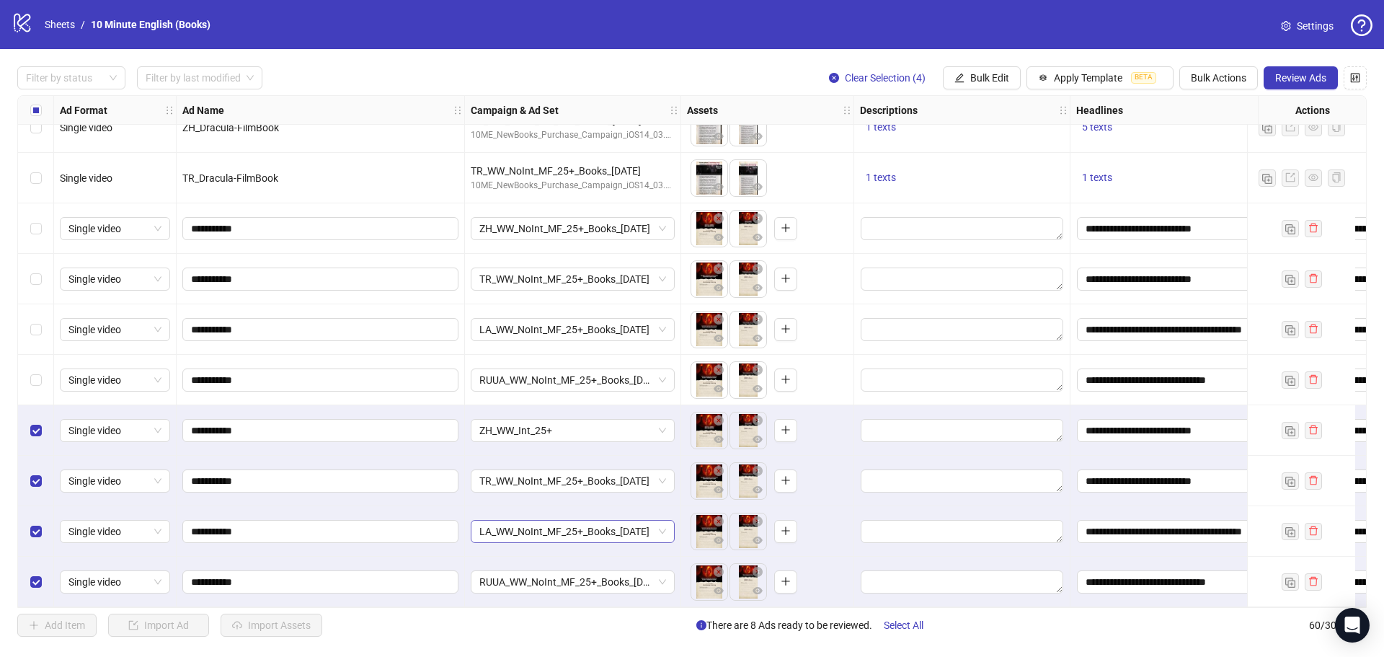
click at [577, 529] on span "LA_WW_NoInt_MF_25+_Books_[DATE]" at bounding box center [572, 531] width 187 height 22
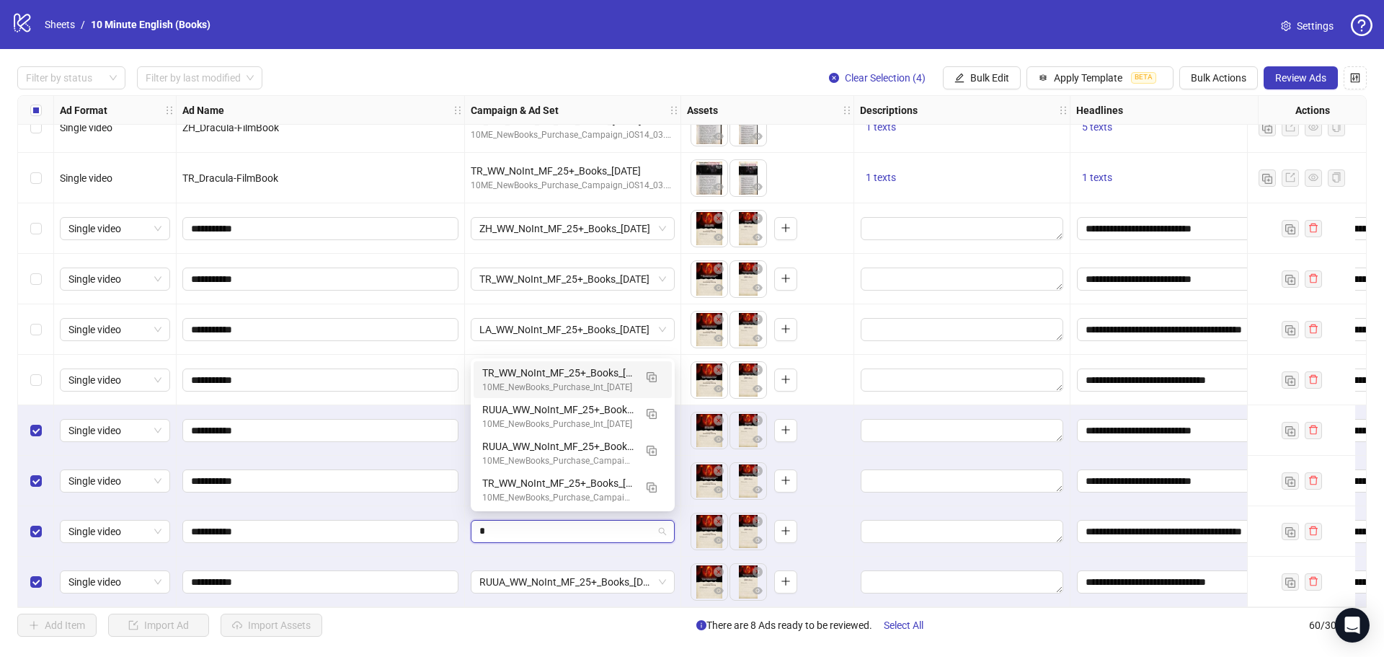
type input "**"
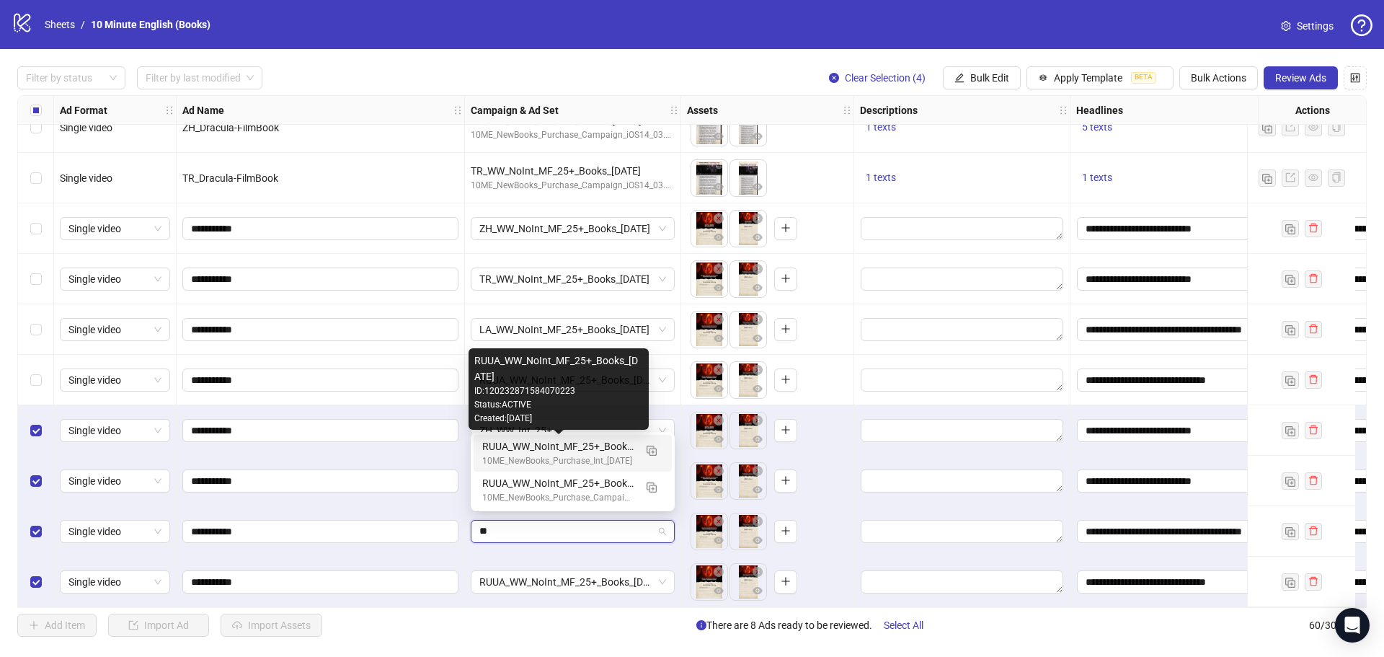
click at [592, 453] on div "RUUA_WW_NoInt_MF_25+_Books_[DATE]" at bounding box center [558, 446] width 152 height 16
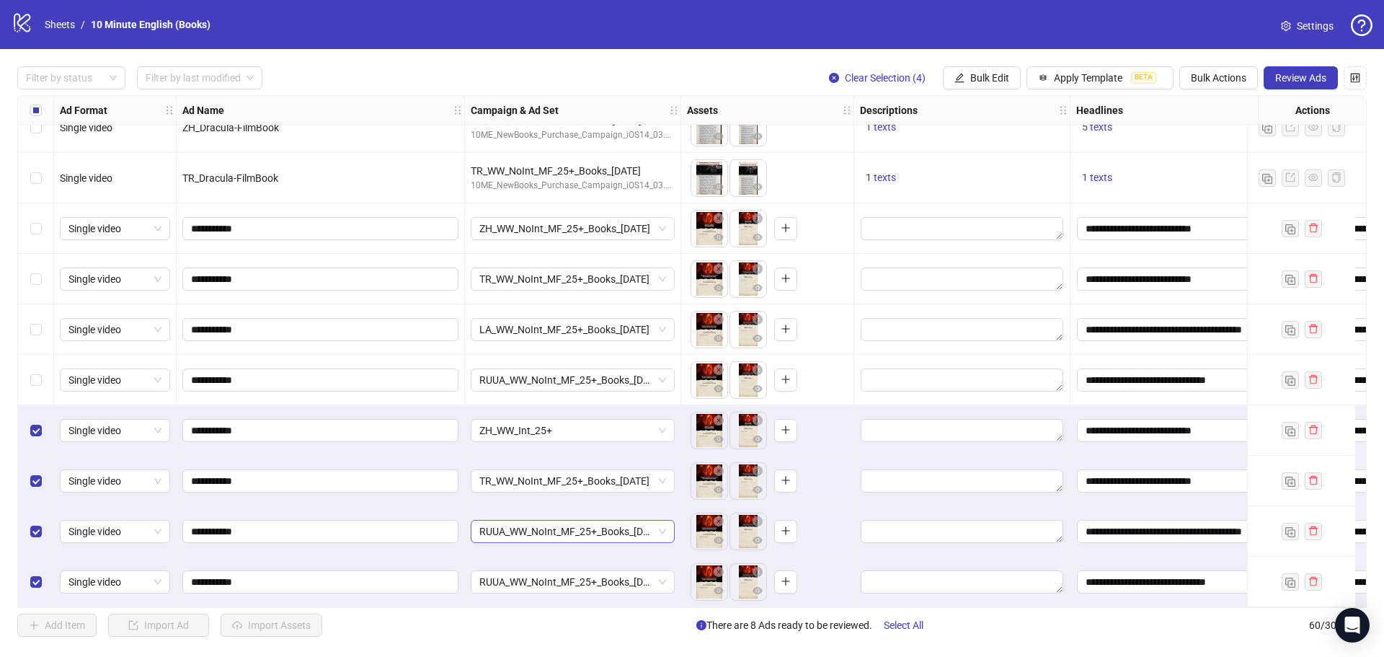
click at [594, 525] on span "RUUA_WW_NoInt_MF_25+_Books_[DATE]" at bounding box center [572, 531] width 187 height 22
click at [602, 556] on div "RUUA_WW_NoInt_MF_25+_Books_[DATE]" at bounding box center [573, 581] width 216 height 50
click at [596, 579] on span "RUUA_WW_NoInt_MF_25+_Books_[DATE]" at bounding box center [572, 582] width 187 height 22
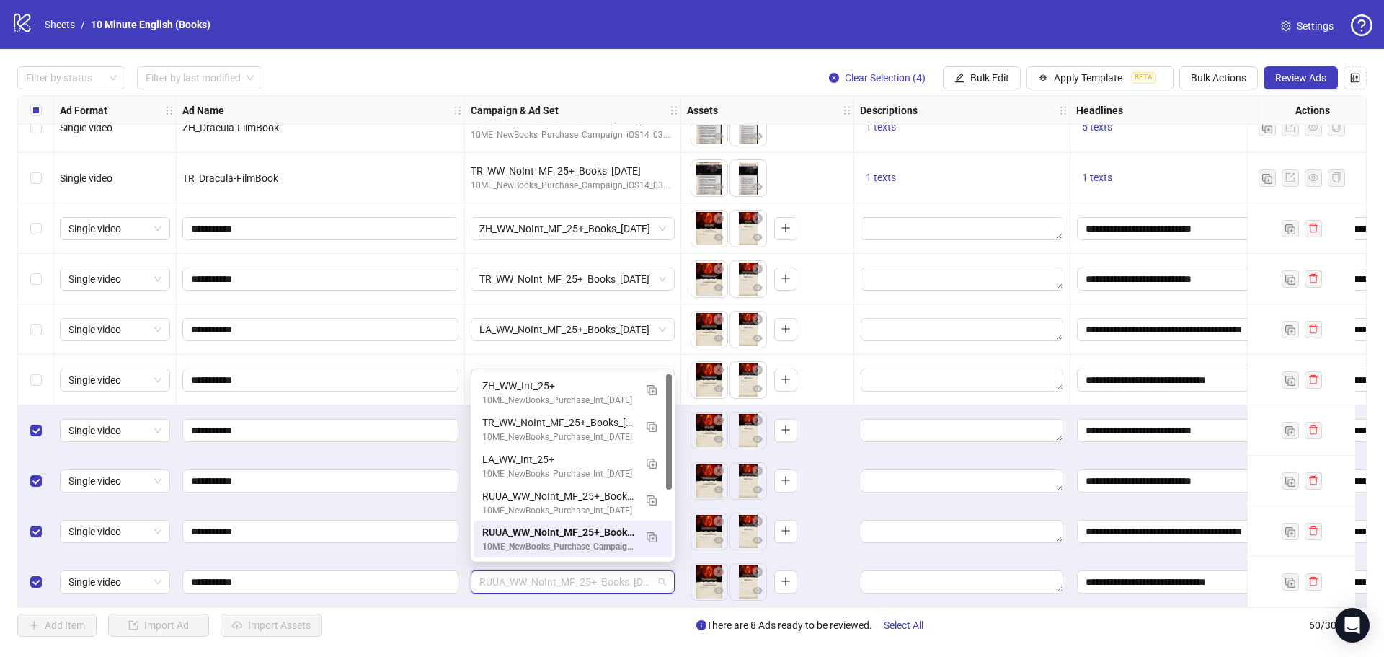
click at [596, 579] on span "RUUA_WW_NoInt_MF_25+_Books_[DATE]" at bounding box center [572, 582] width 187 height 22
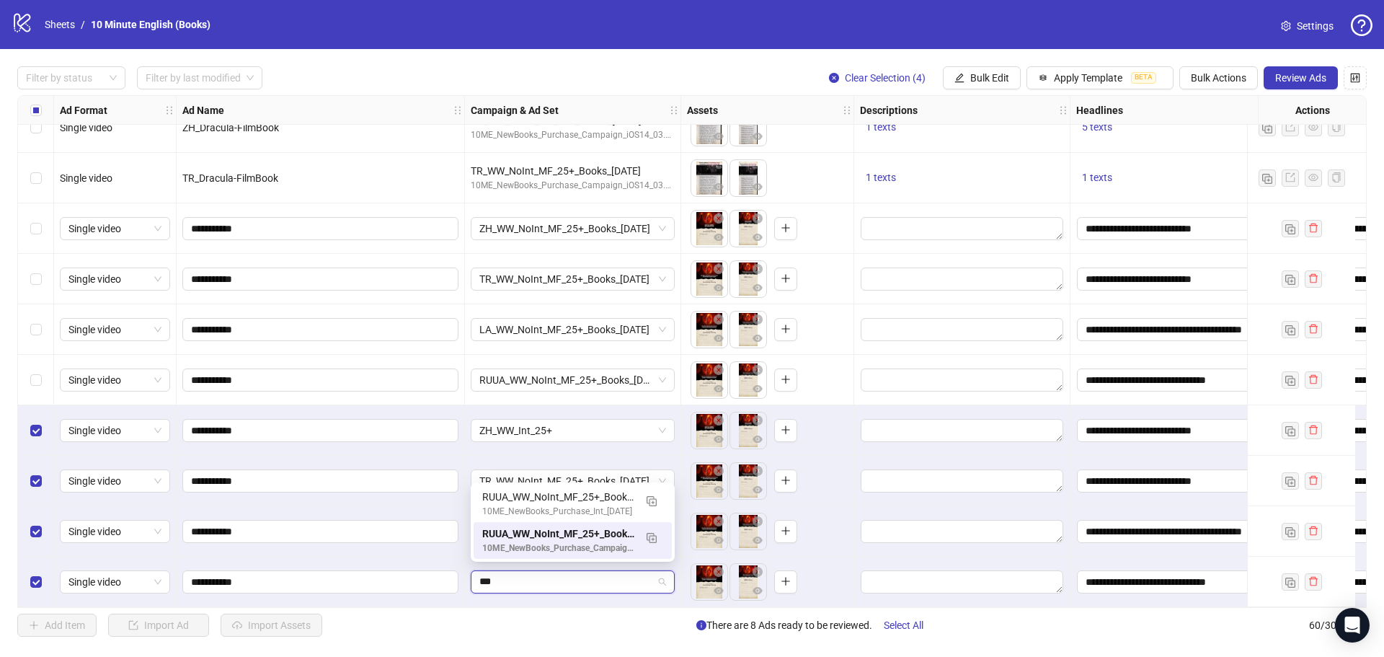
type input "****"
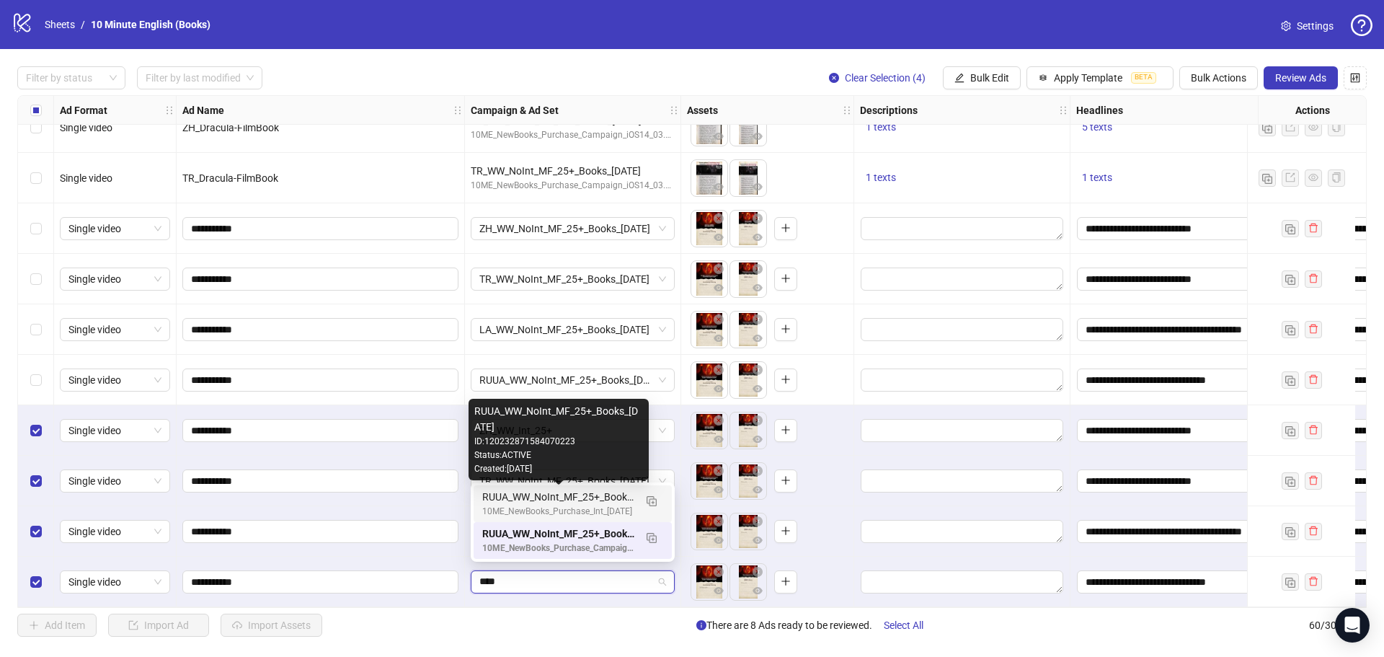
click at [603, 504] on div "RUUA_WW_NoInt_MF_25+_Books_[DATE]" at bounding box center [558, 497] width 152 height 16
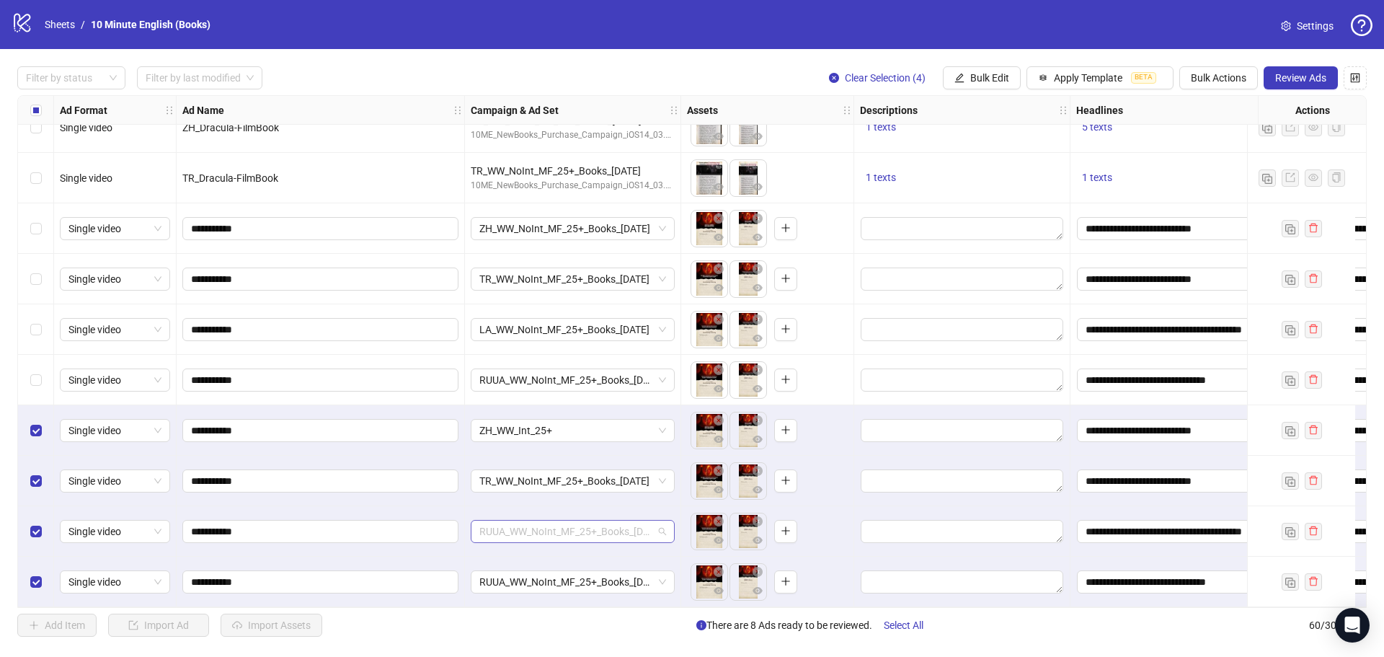
click at [596, 534] on span "RUUA_WW_NoInt_MF_25+_Books_[DATE]" at bounding box center [572, 531] width 187 height 22
type input "**"
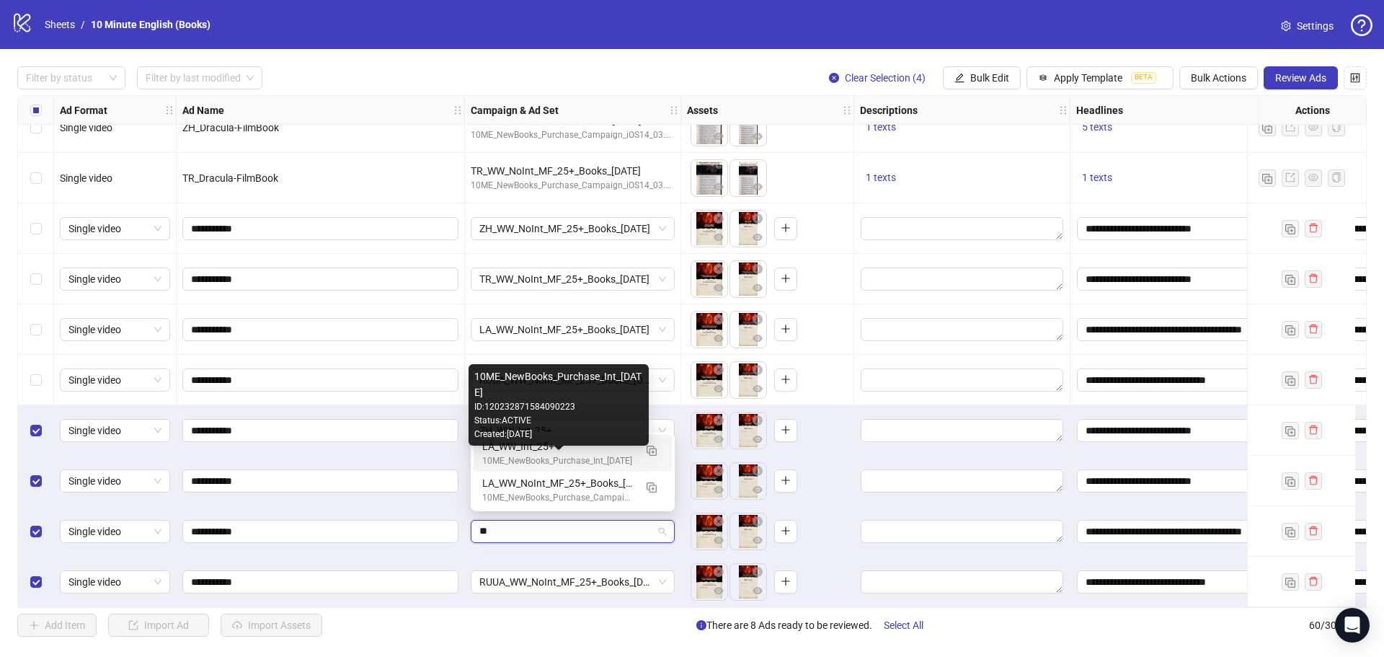
click at [552, 459] on div "10ME_NewBooks_Purchase_Int_[DATE]" at bounding box center [558, 461] width 152 height 14
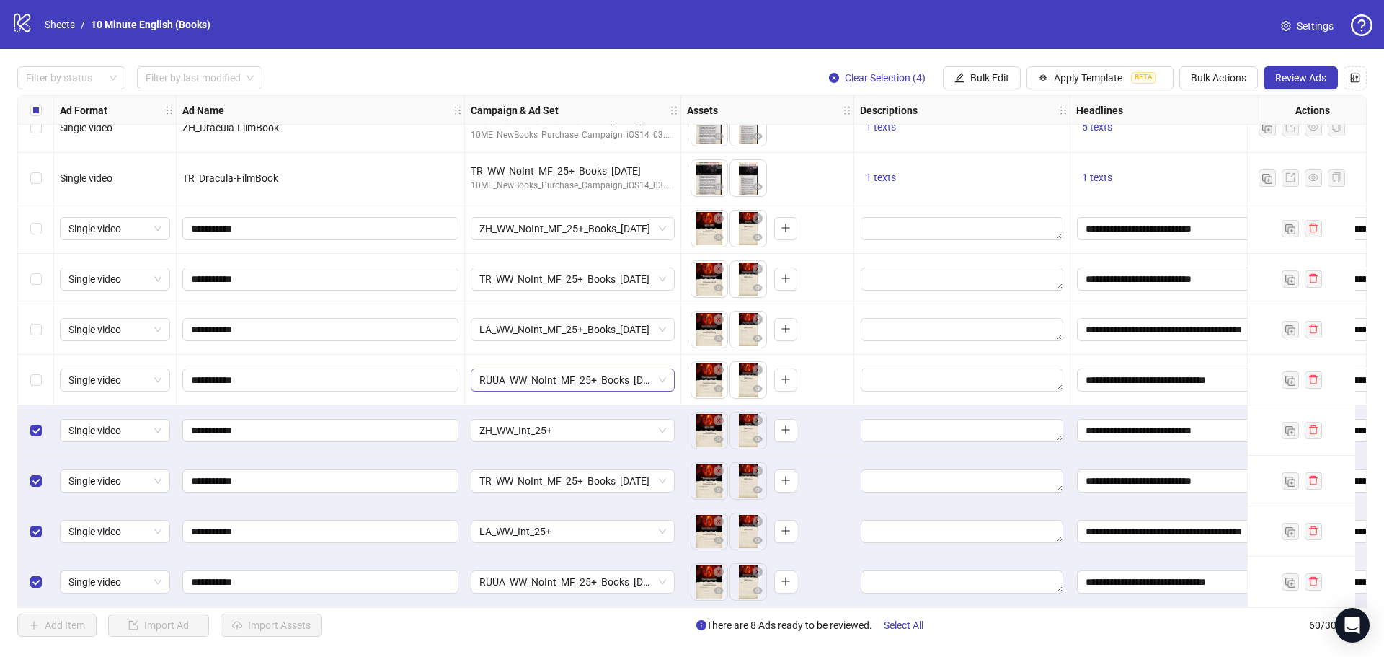
click at [520, 372] on span "RUUA_WW_NoInt_MF_25+_Books_[DATE]" at bounding box center [572, 380] width 187 height 22
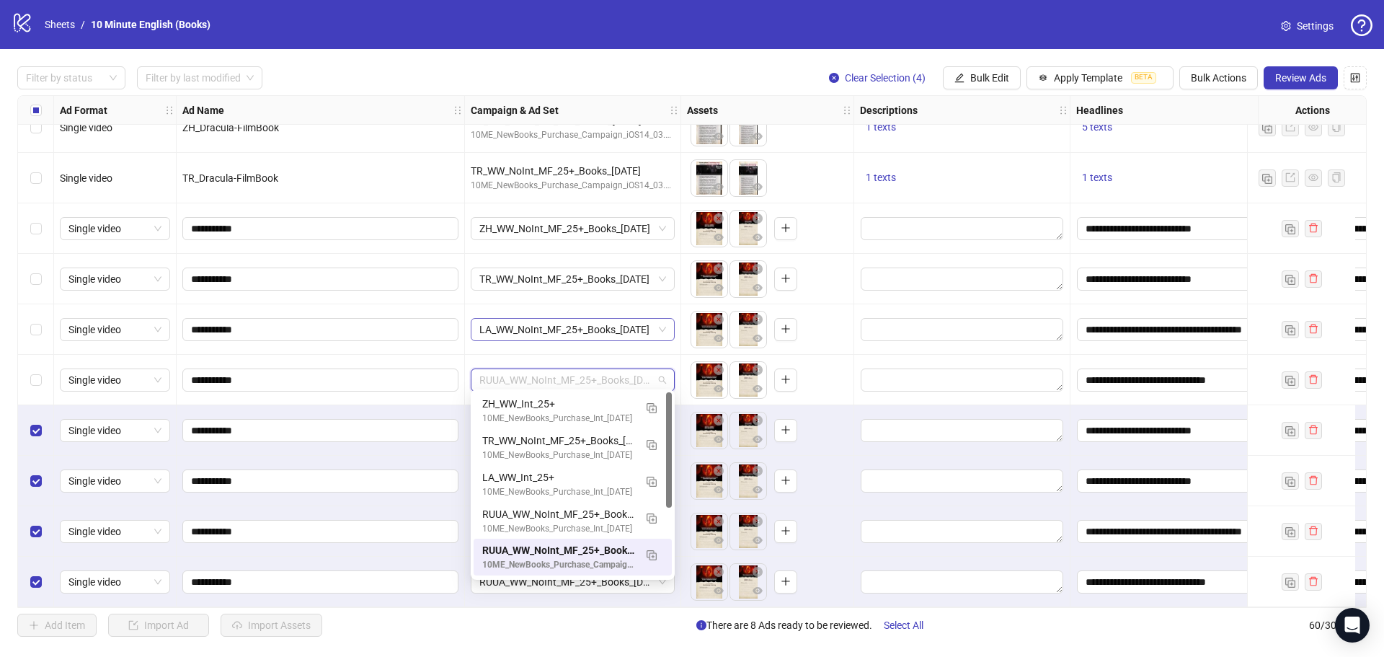
click at [553, 324] on span "LA_WW_NoInt_MF_25+_Books_[DATE]" at bounding box center [572, 330] width 187 height 22
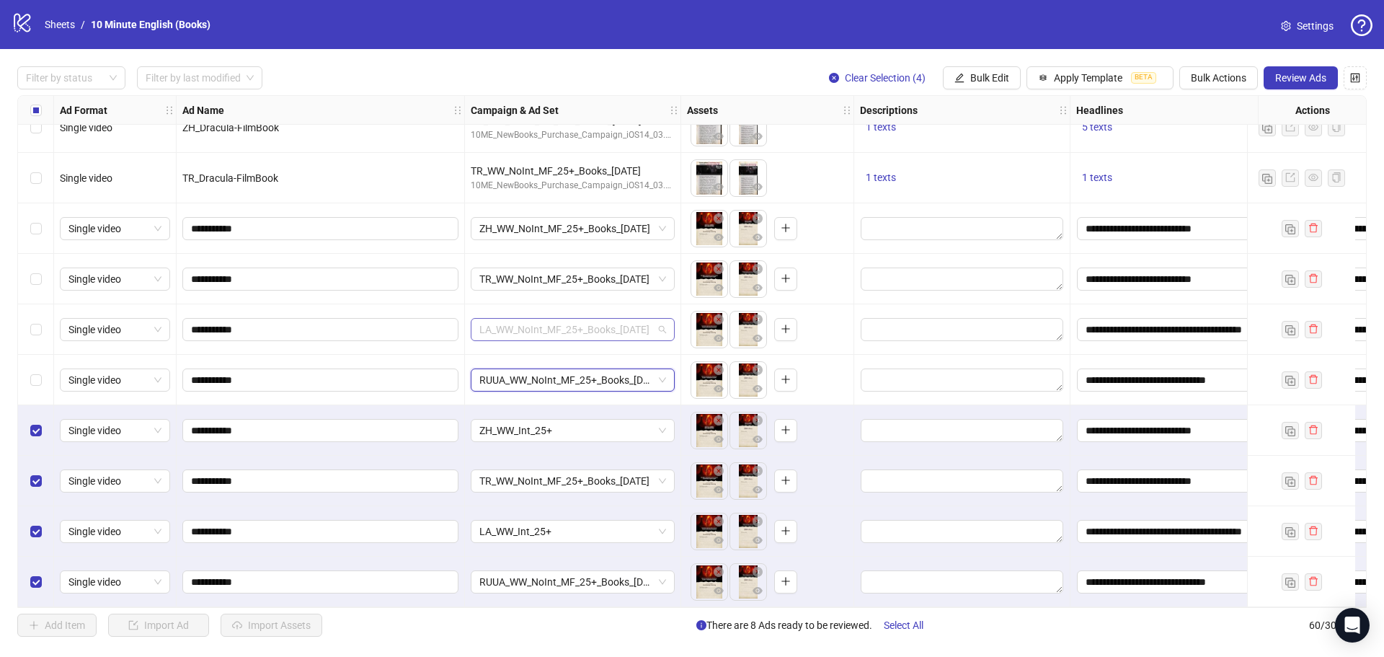
scroll to position [110, 0]
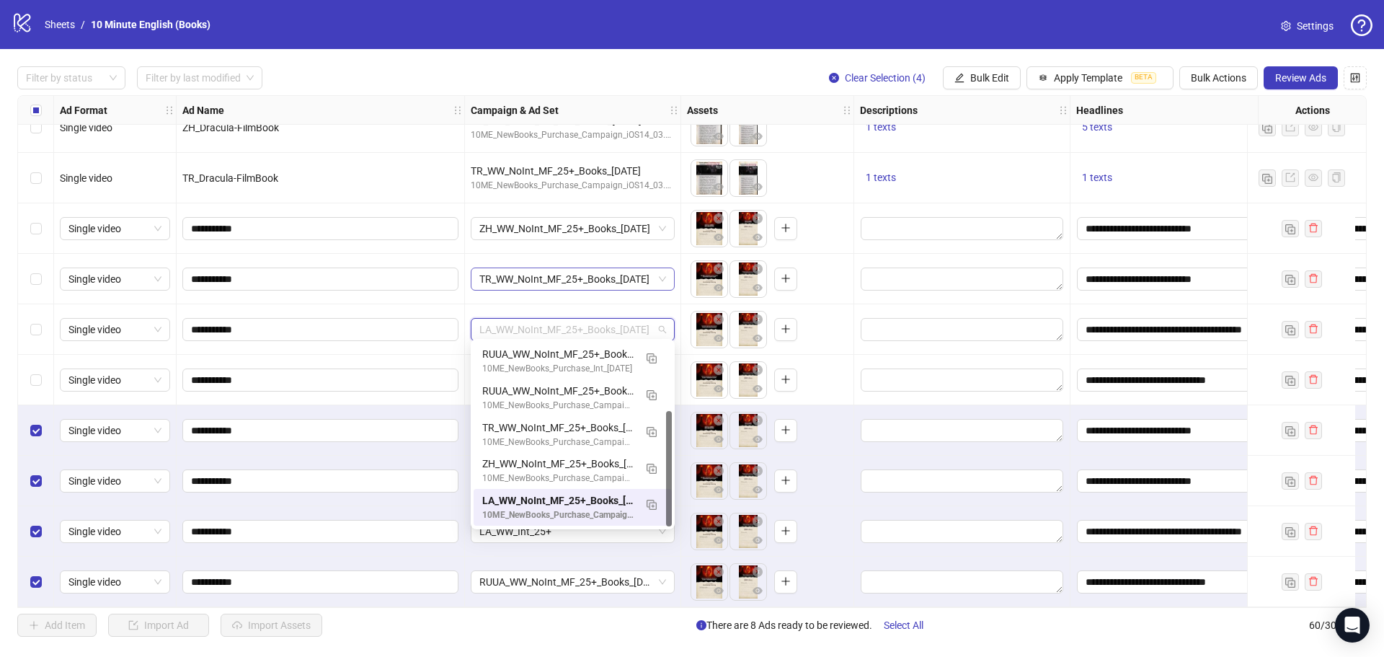
click at [556, 277] on span "TR_WW_NoInt_MF_25+_Books_[DATE]" at bounding box center [572, 279] width 187 height 22
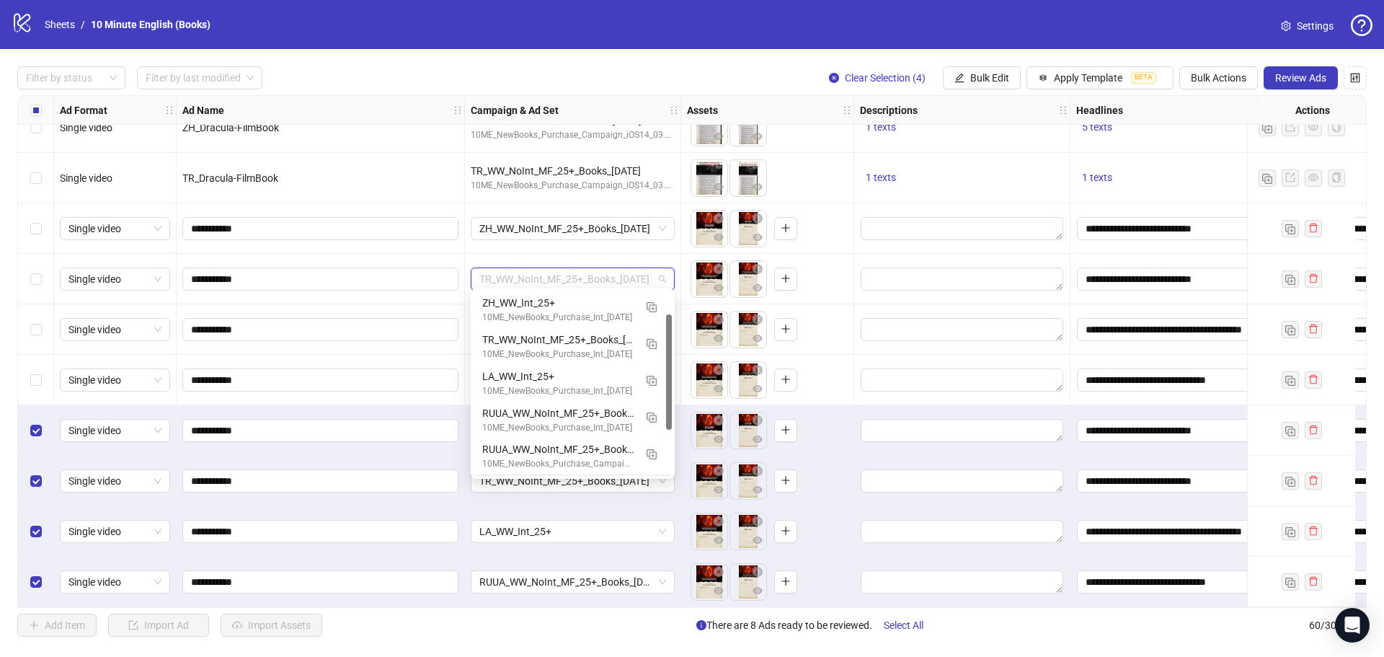
scroll to position [36, 0]
click at [563, 227] on span "ZH_WW_NoInt_MF_25+_Books_[DATE]" at bounding box center [572, 229] width 187 height 22
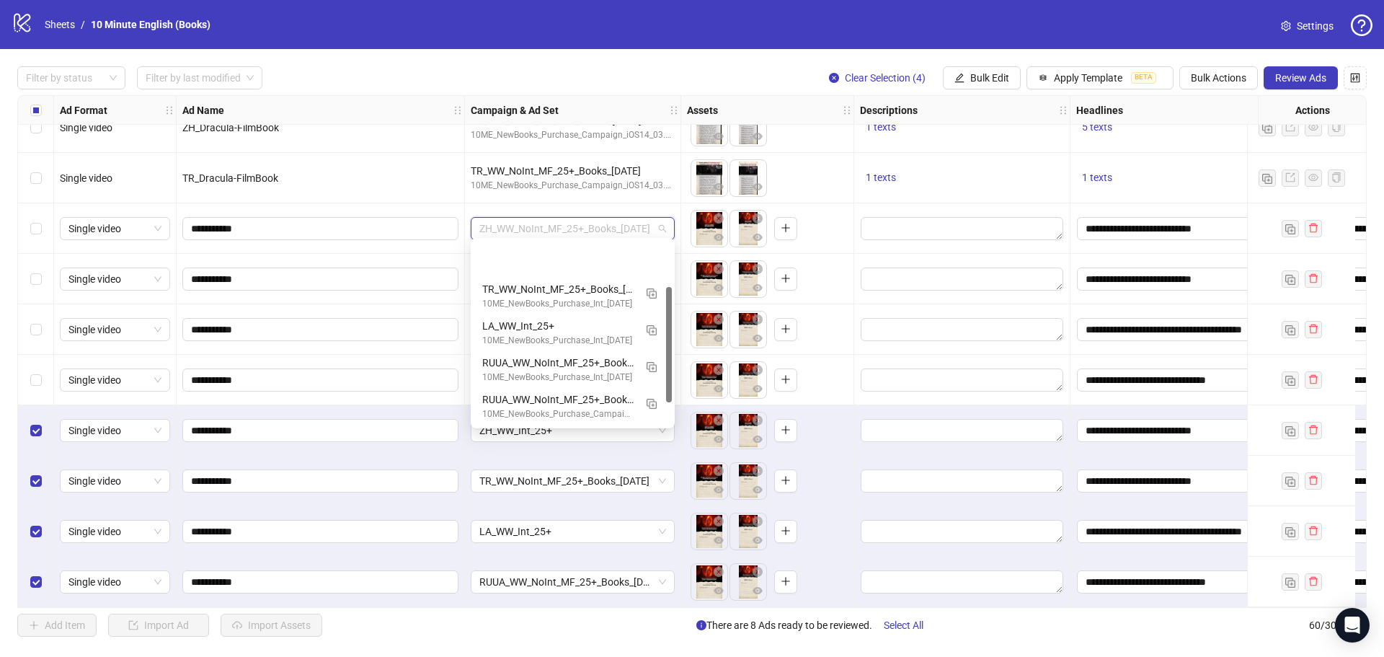
scroll to position [73, 0]
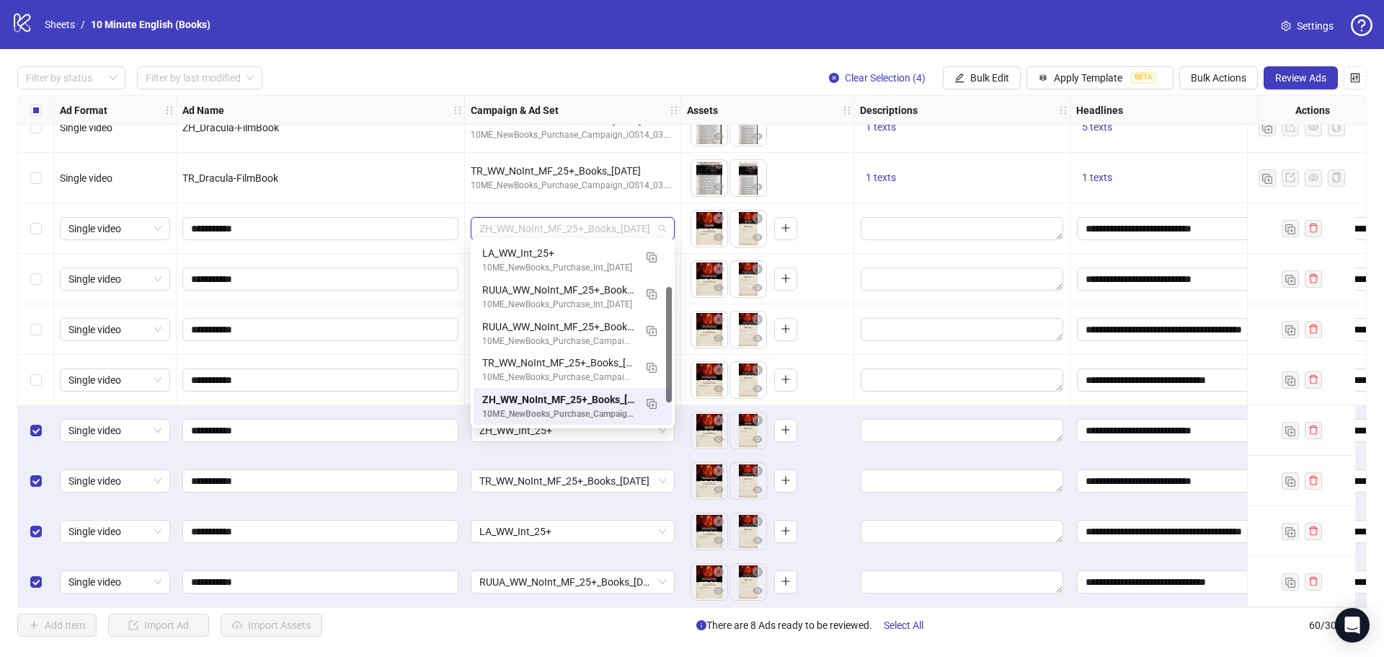
click at [641, 457] on div "TR_WW_NoInt_MF_25+_Books_[DATE]" at bounding box center [573, 480] width 216 height 50
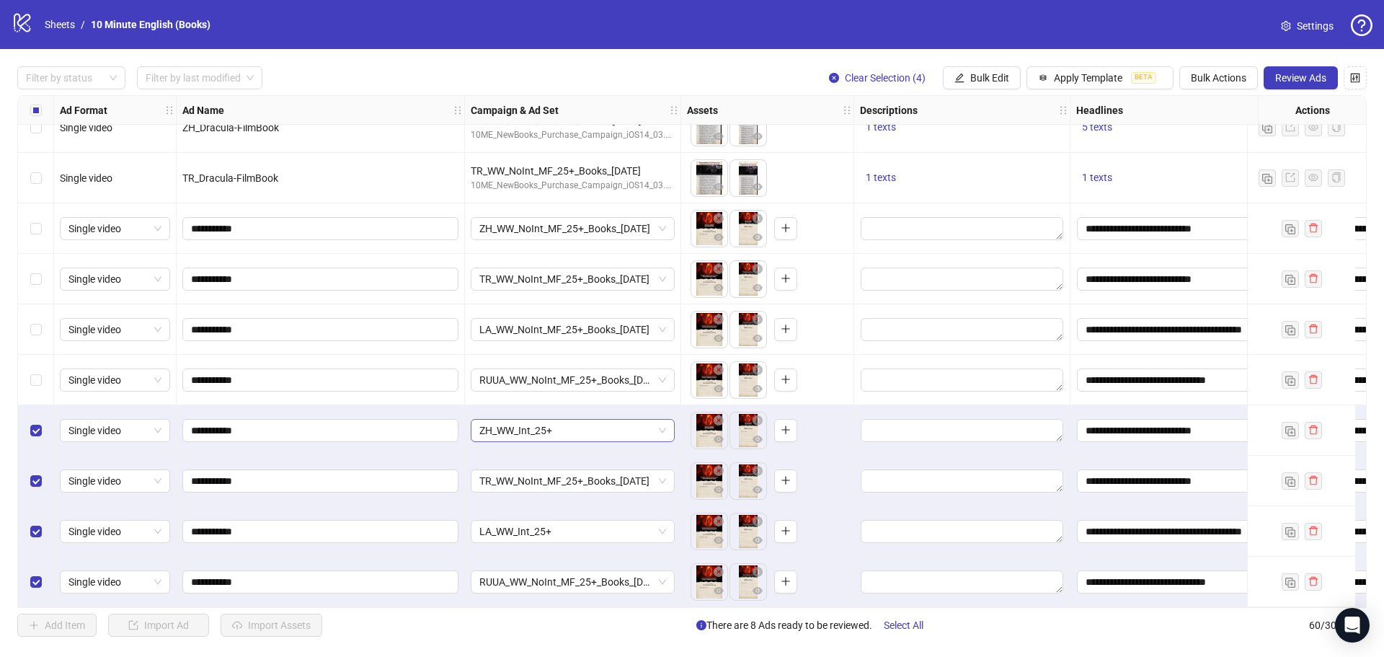
click at [628, 429] on span "ZH_WW_Int_25+" at bounding box center [572, 430] width 187 height 22
click at [680, 424] on div "ZH_WW_Int_25+" at bounding box center [573, 430] width 216 height 50
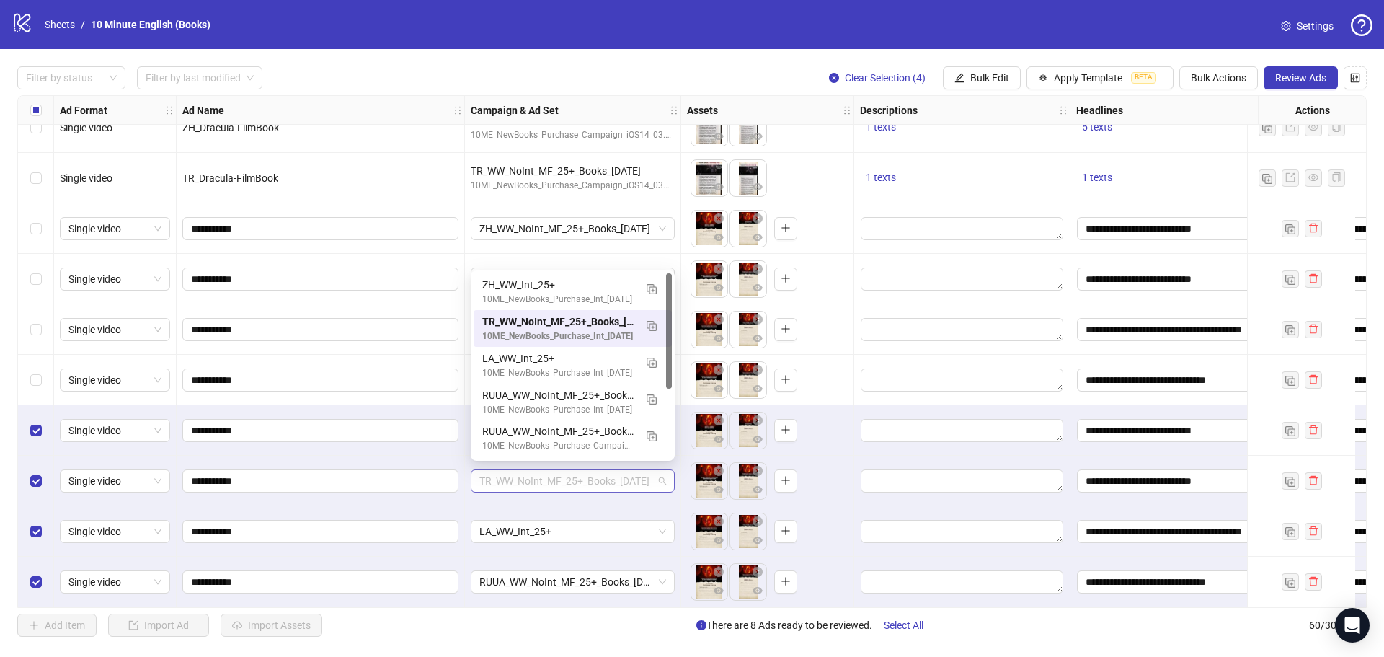
click at [642, 470] on span "TR_WW_NoInt_MF_25+_Books_[DATE]" at bounding box center [572, 481] width 187 height 22
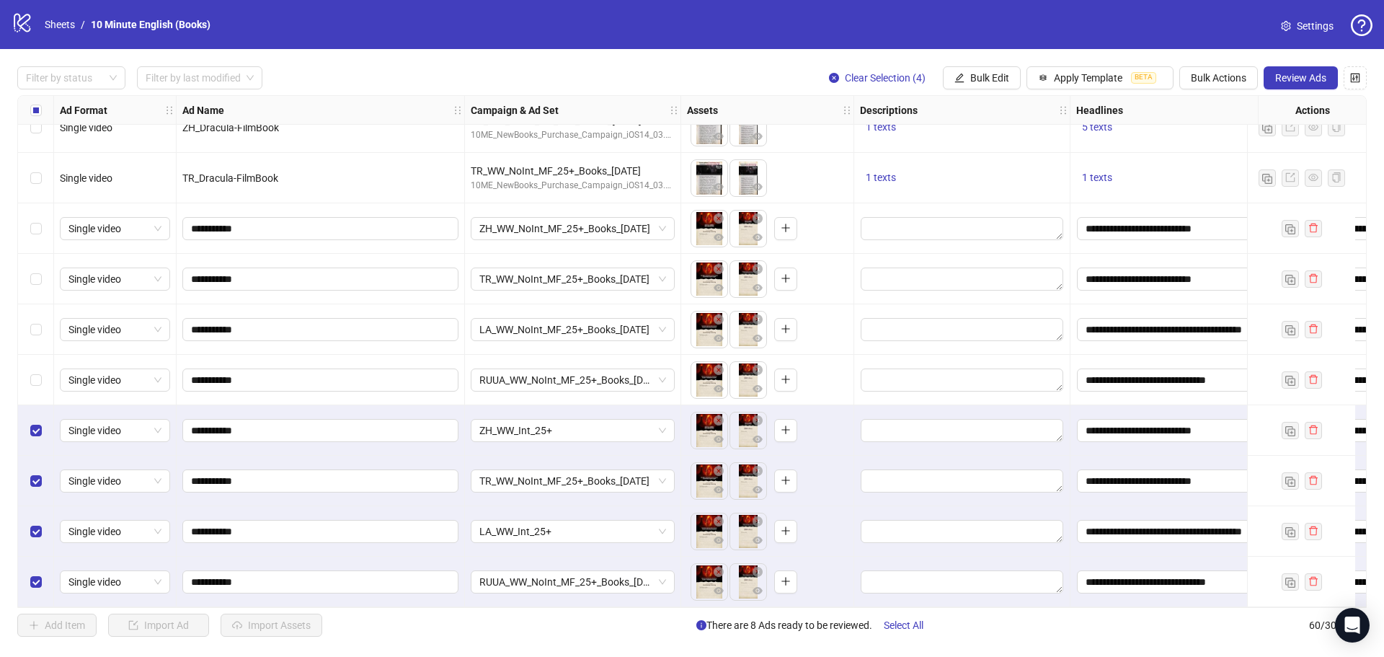
click at [682, 445] on div "To pick up a draggable item, press the space bar. While dragging, use the arrow…" at bounding box center [767, 430] width 173 height 50
click at [653, 526] on span "LA_WW_Int_25+" at bounding box center [572, 531] width 187 height 22
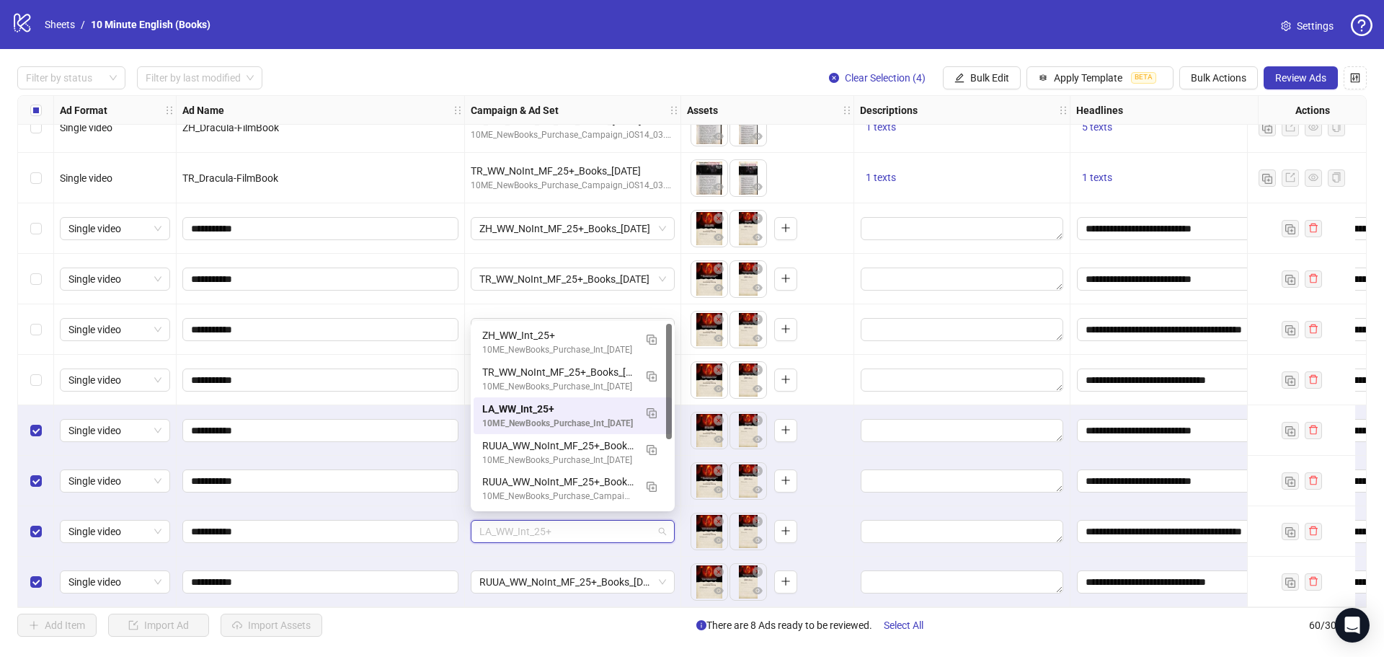
click at [685, 512] on div "To pick up a draggable item, press the space bar. While dragging, use the arrow…" at bounding box center [767, 531] width 173 height 50
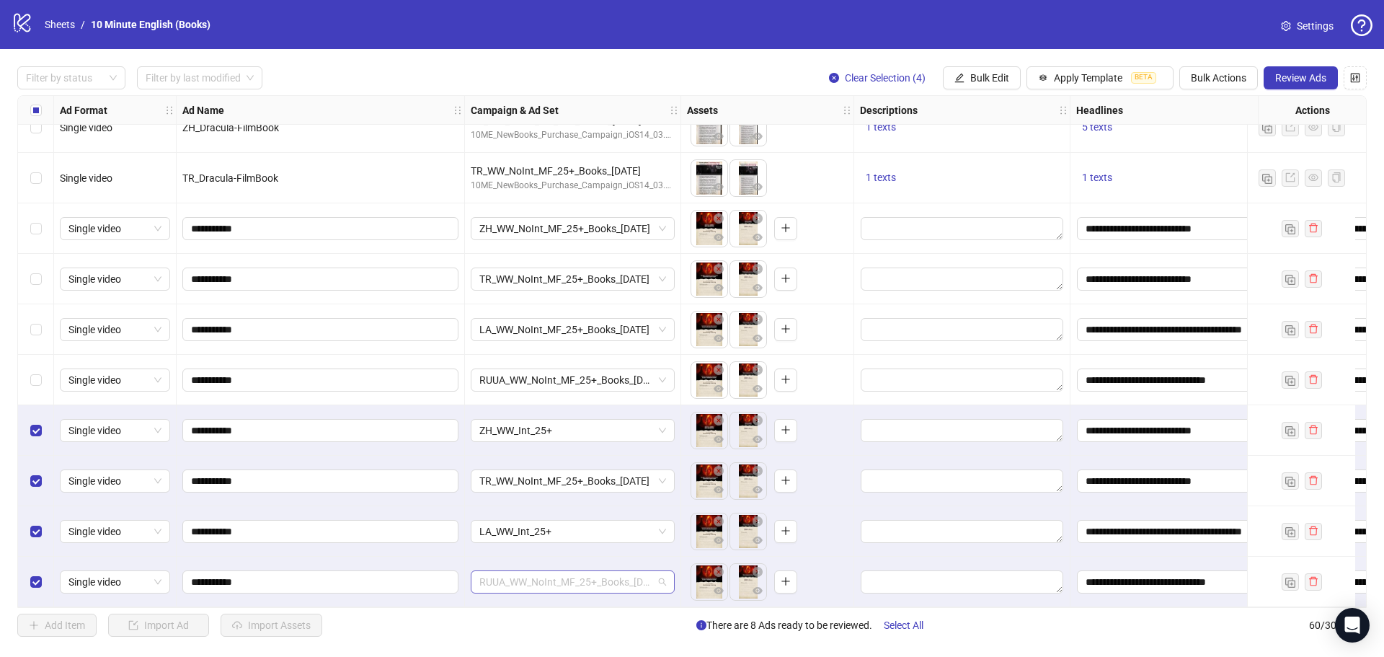
click at [641, 575] on span "RUUA_WW_NoInt_MF_25+_Books_[DATE]" at bounding box center [572, 582] width 187 height 22
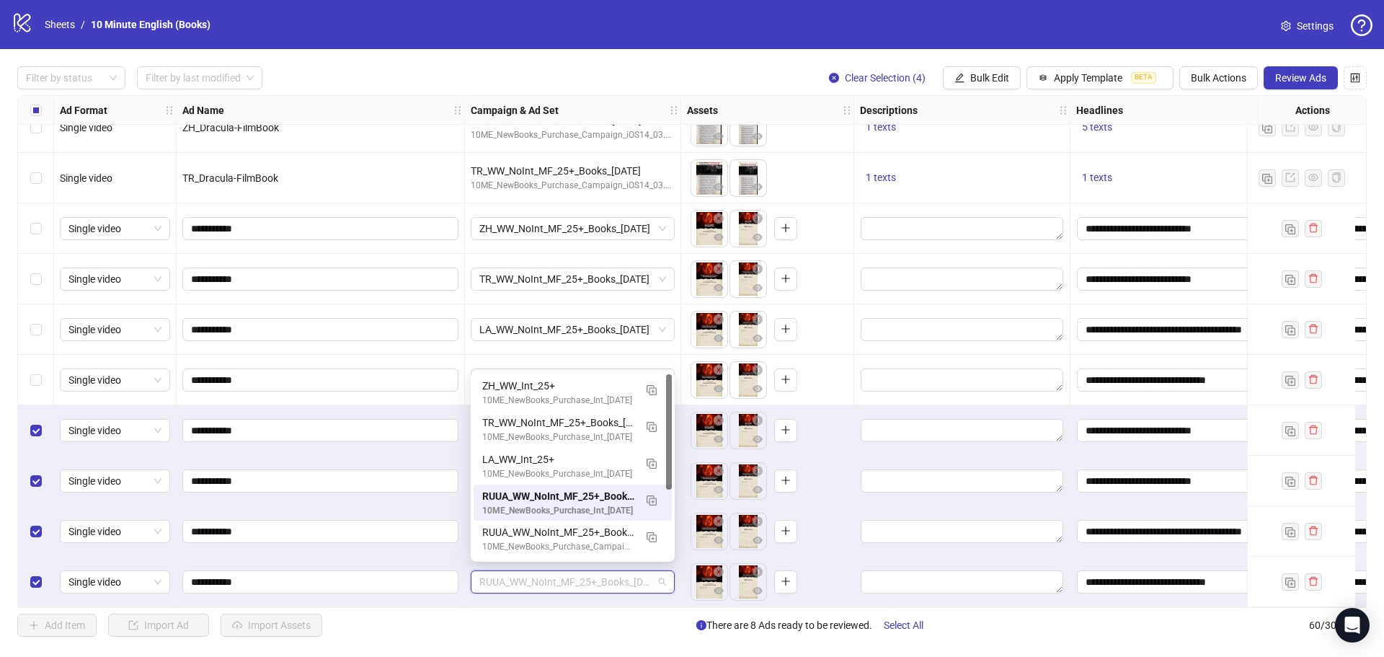
click at [658, 600] on div "RUUA_WW_NoInt_MF_25+_Books_[DATE]" at bounding box center [573, 581] width 216 height 50
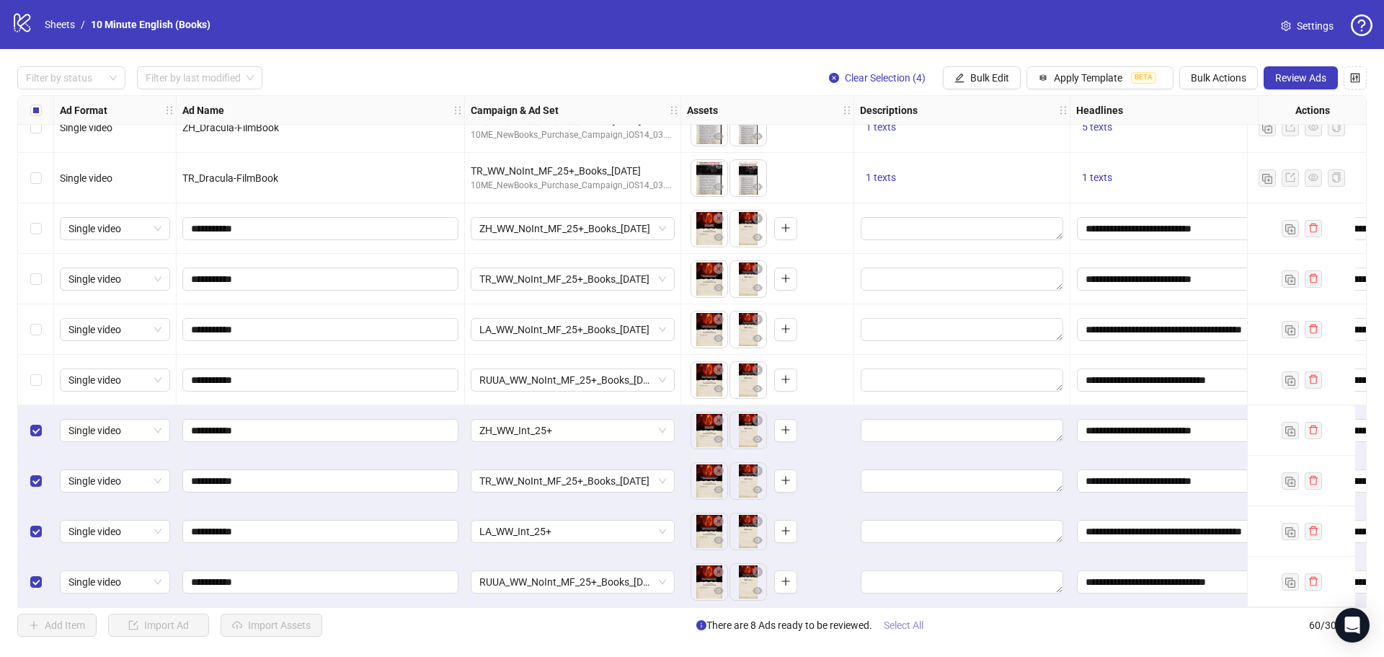
click at [923, 628] on span "Select All" at bounding box center [904, 625] width 40 height 12
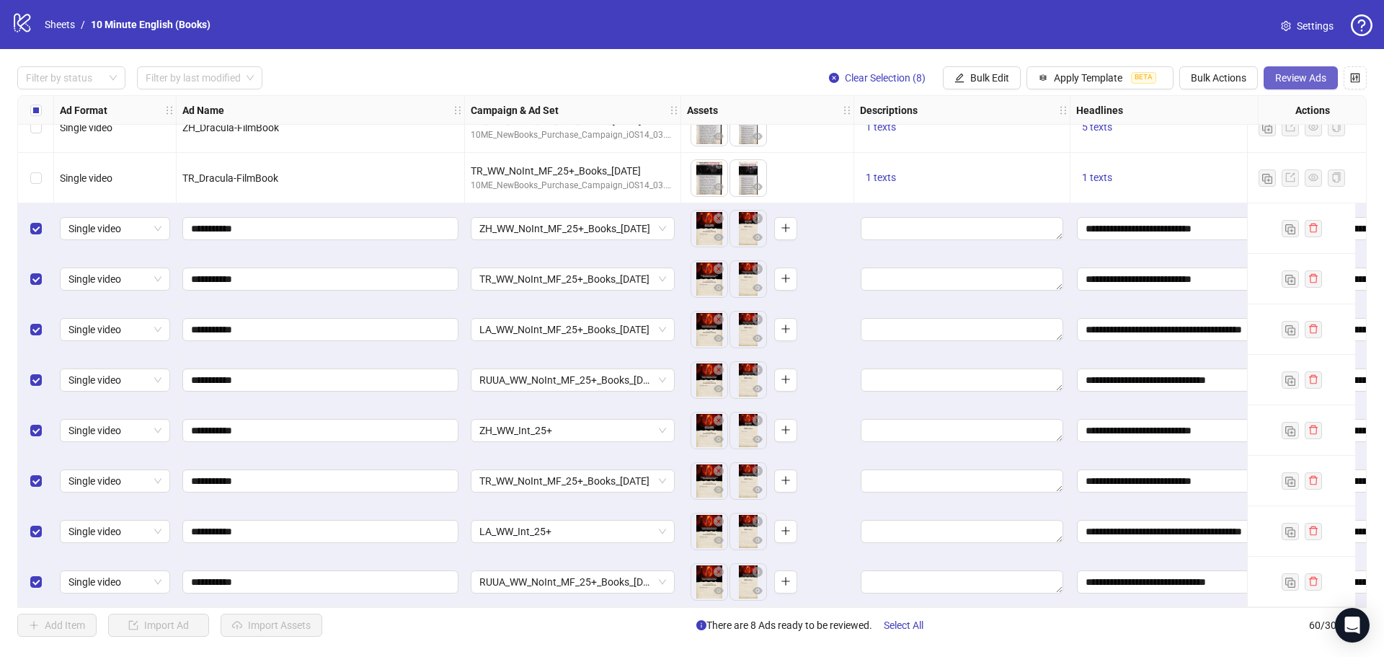
click at [1296, 81] on span "Review Ads" at bounding box center [1300, 78] width 51 height 12
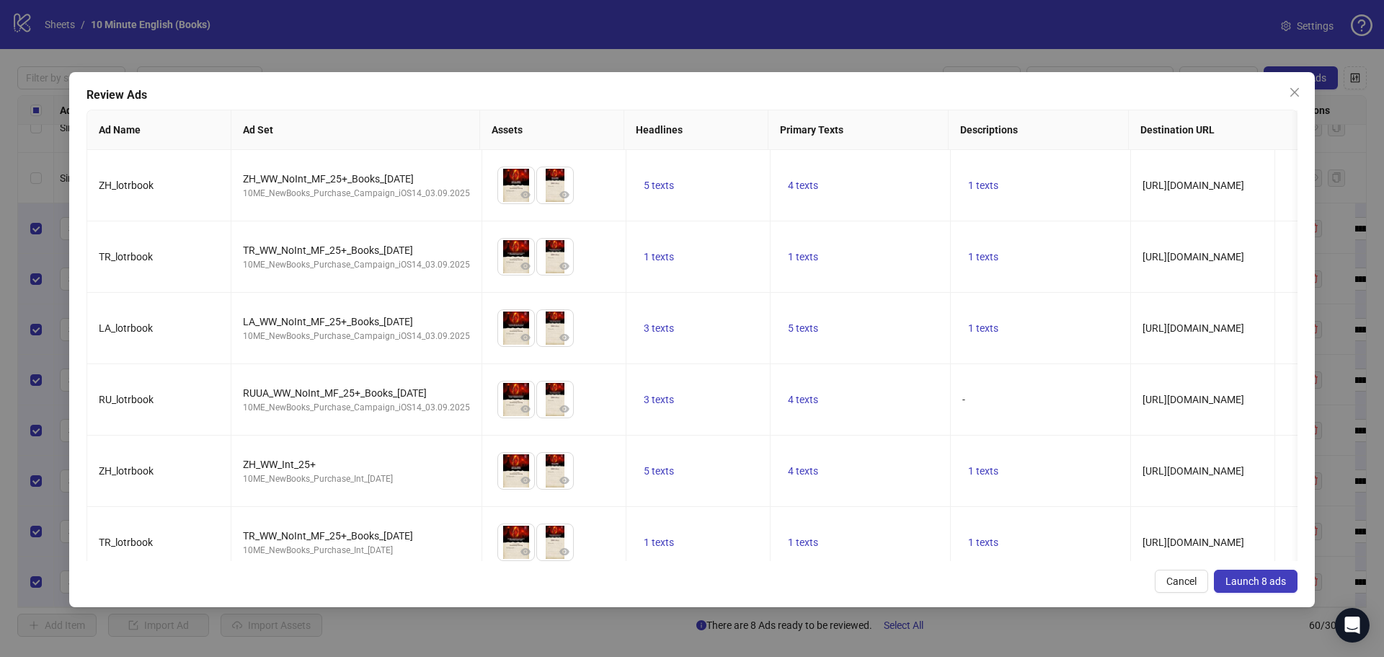
click at [1240, 577] on span "Launch 8 ads" at bounding box center [1255, 581] width 61 height 12
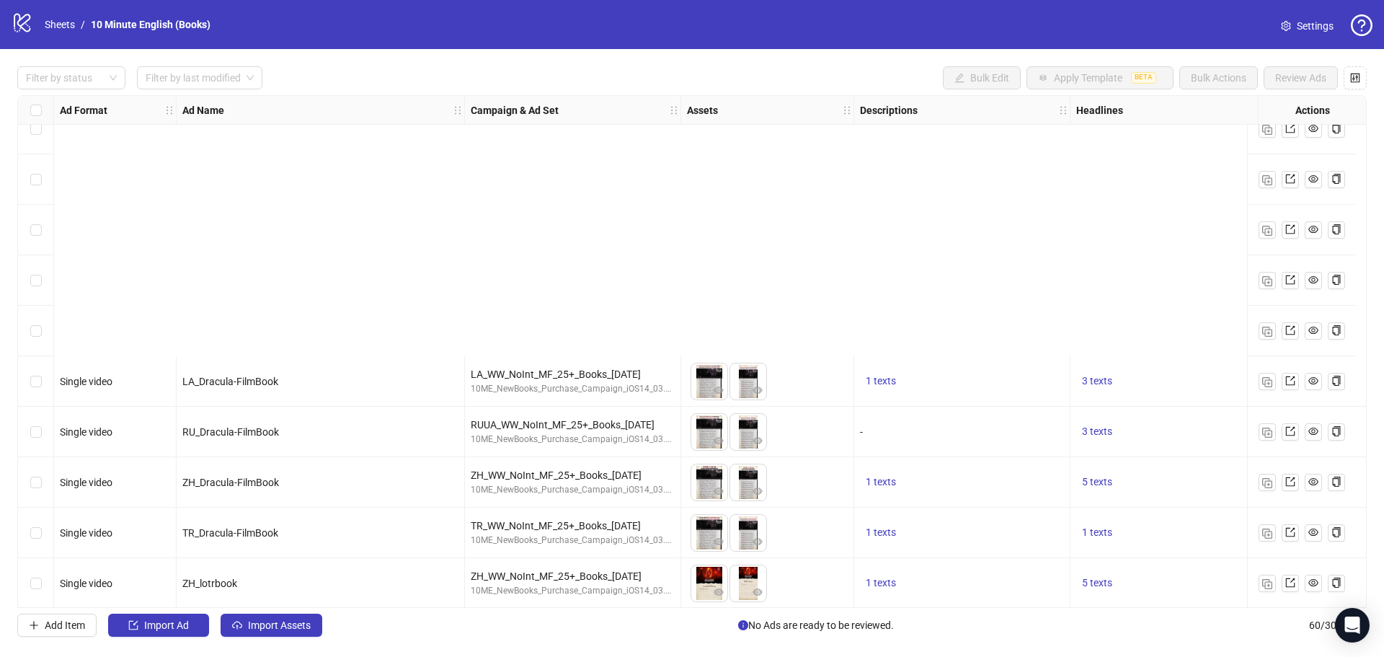
scroll to position [2550, 0]
